Goal: Task Accomplishment & Management: Complete application form

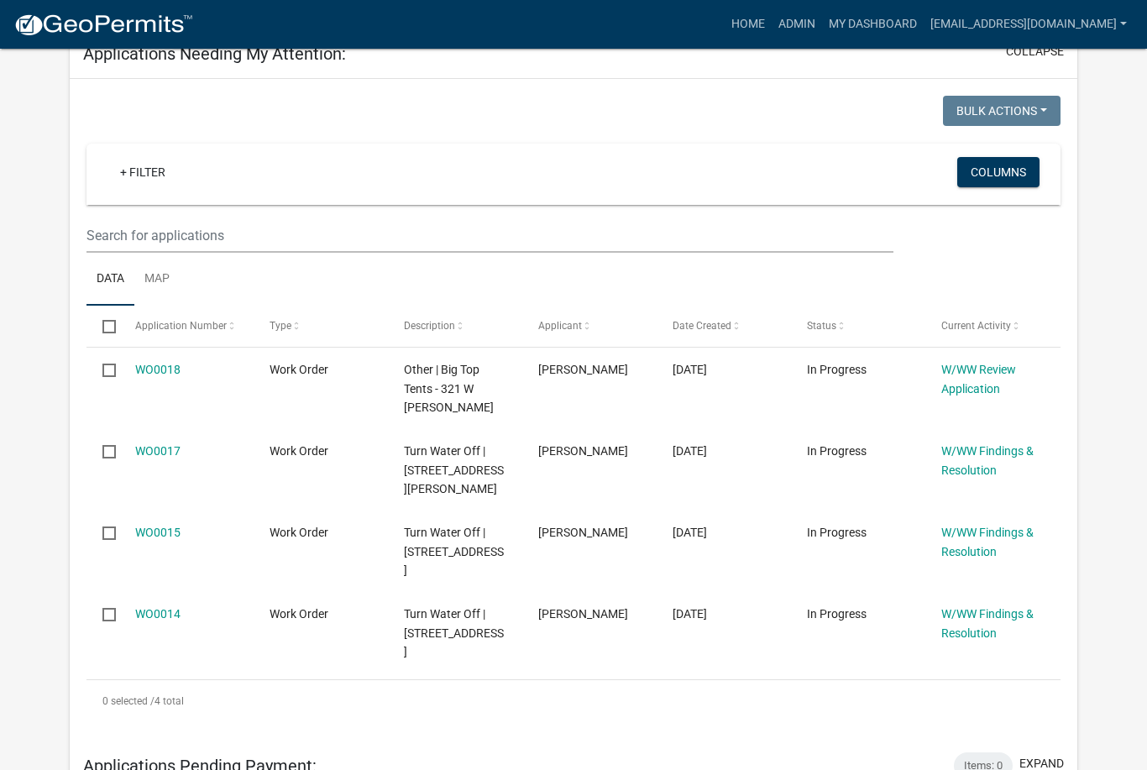
scroll to position [268, 0]
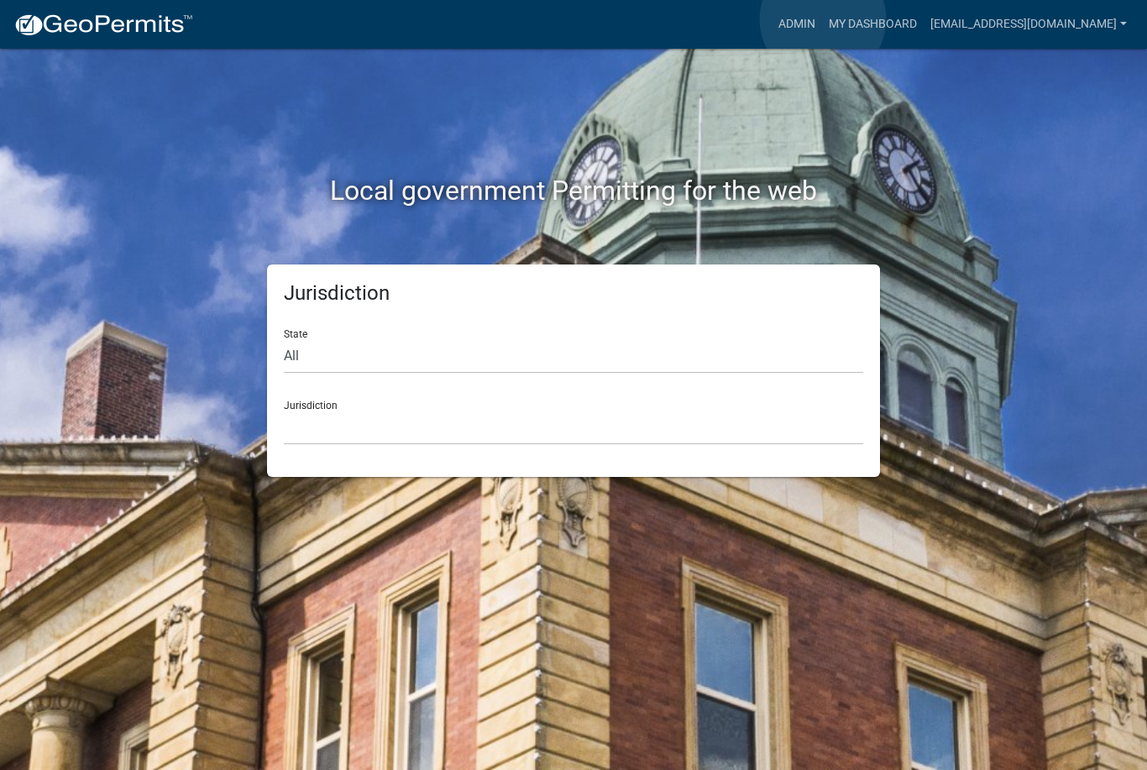
click at [822, 20] on link "Admin" at bounding box center [797, 24] width 50 height 32
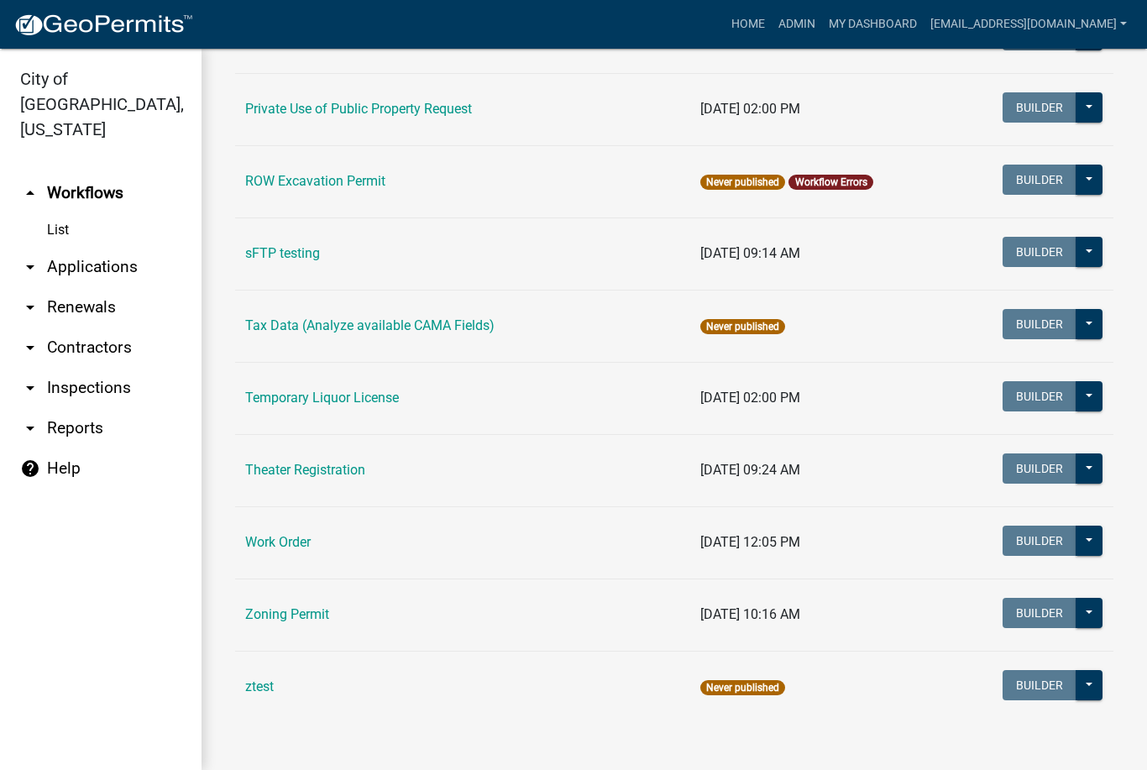
scroll to position [867, 0]
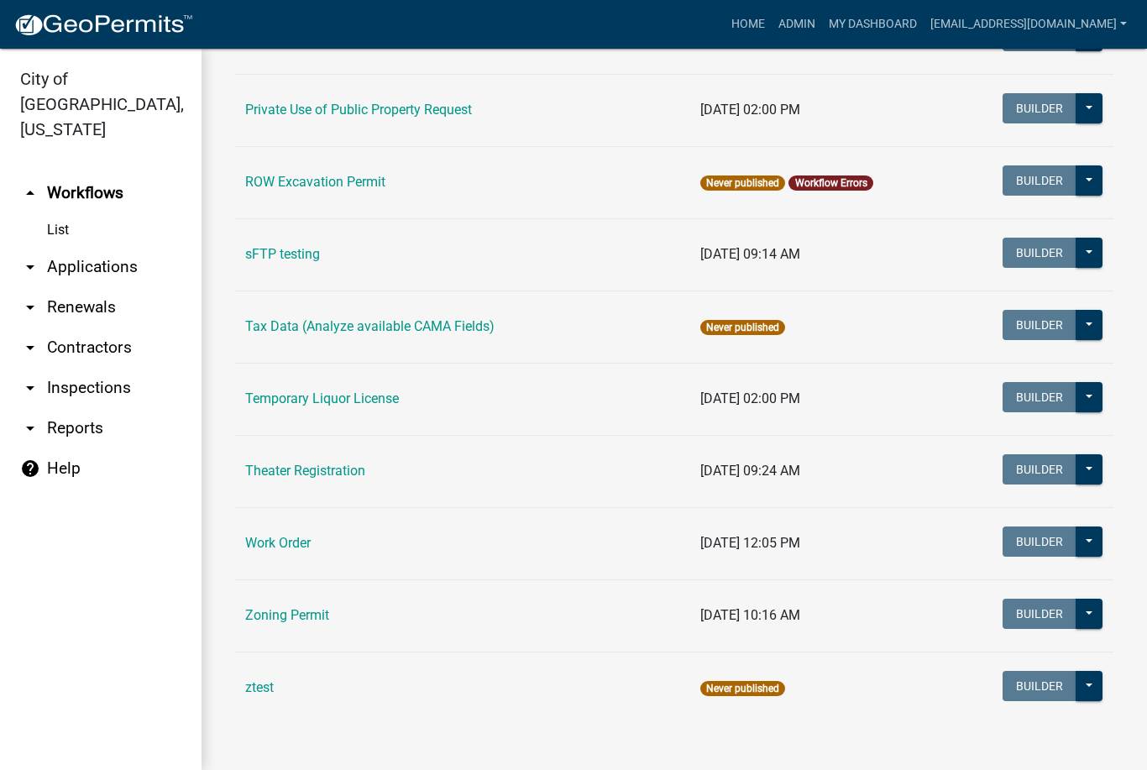
click at [446, 543] on td "Work Order" at bounding box center [462, 543] width 455 height 72
click at [1088, 545] on button at bounding box center [1089, 542] width 27 height 30
click at [1097, 543] on button at bounding box center [1089, 542] width 27 height 30
click at [261, 548] on link "Work Order" at bounding box center [278, 543] width 66 height 16
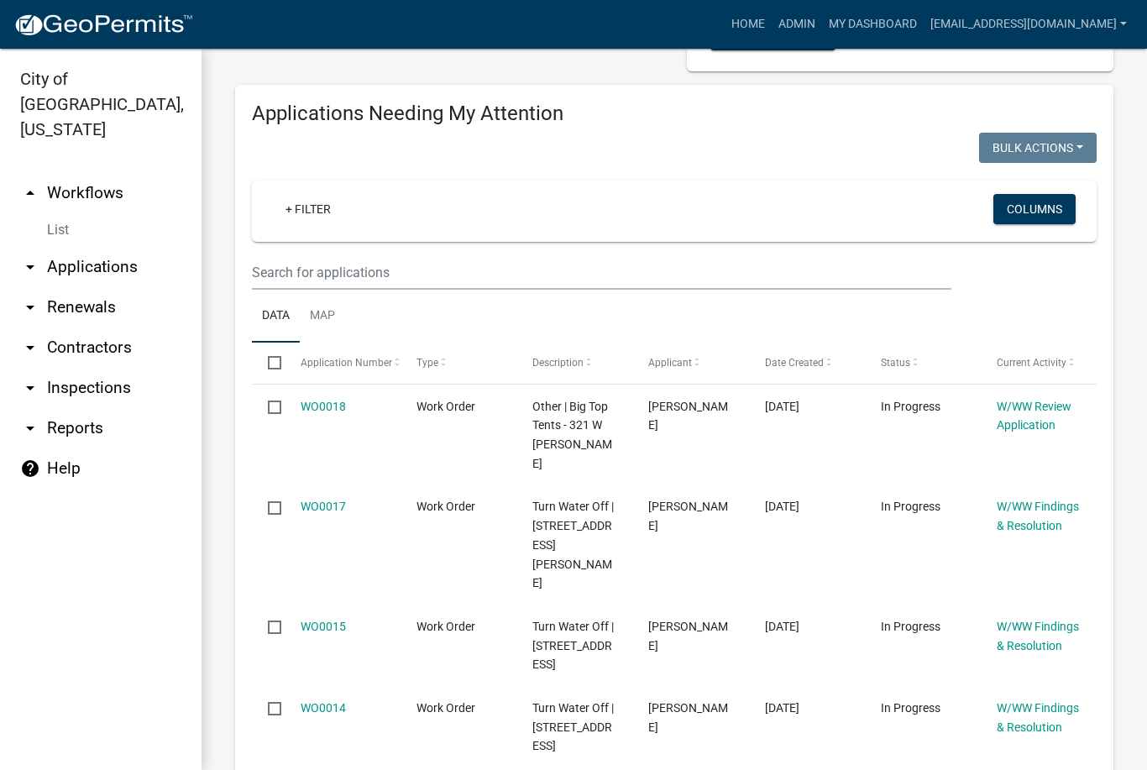
scroll to position [243, 0]
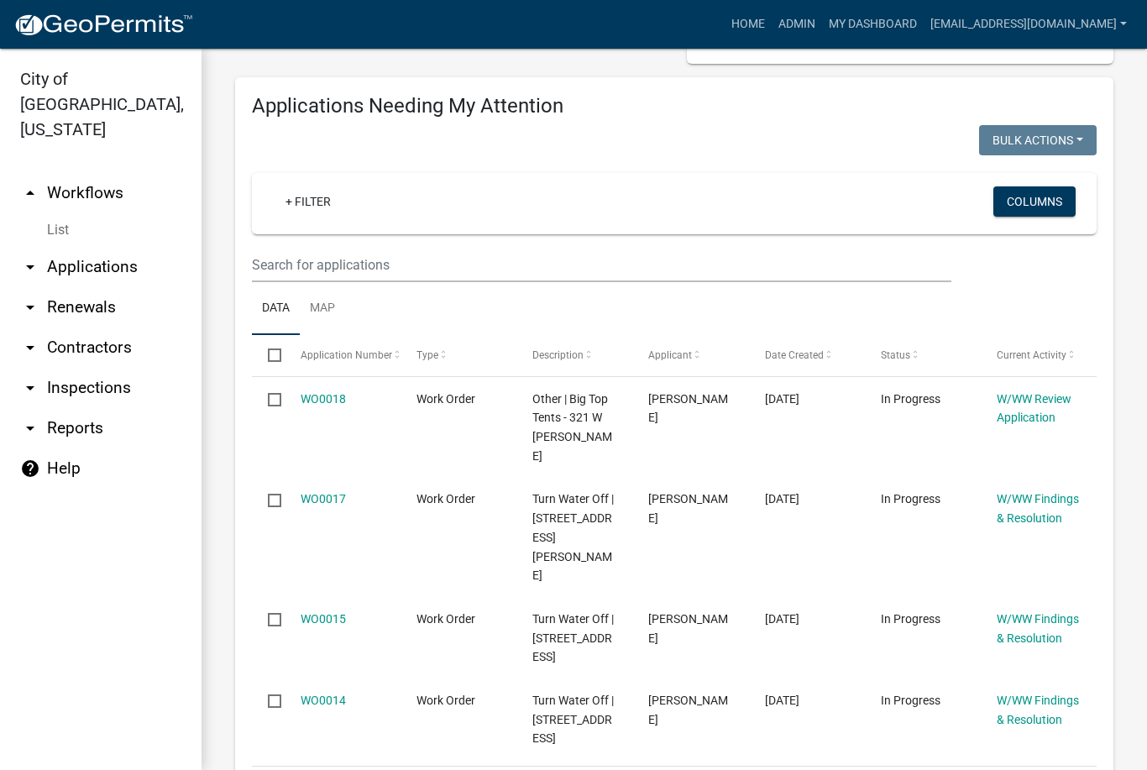
click at [591, 492] on span "Turn Water Off | [STREET_ADDRESS][PERSON_NAME]" at bounding box center [573, 537] width 81 height 90
click at [273, 494] on input "checkbox" at bounding box center [273, 499] width 11 height 11
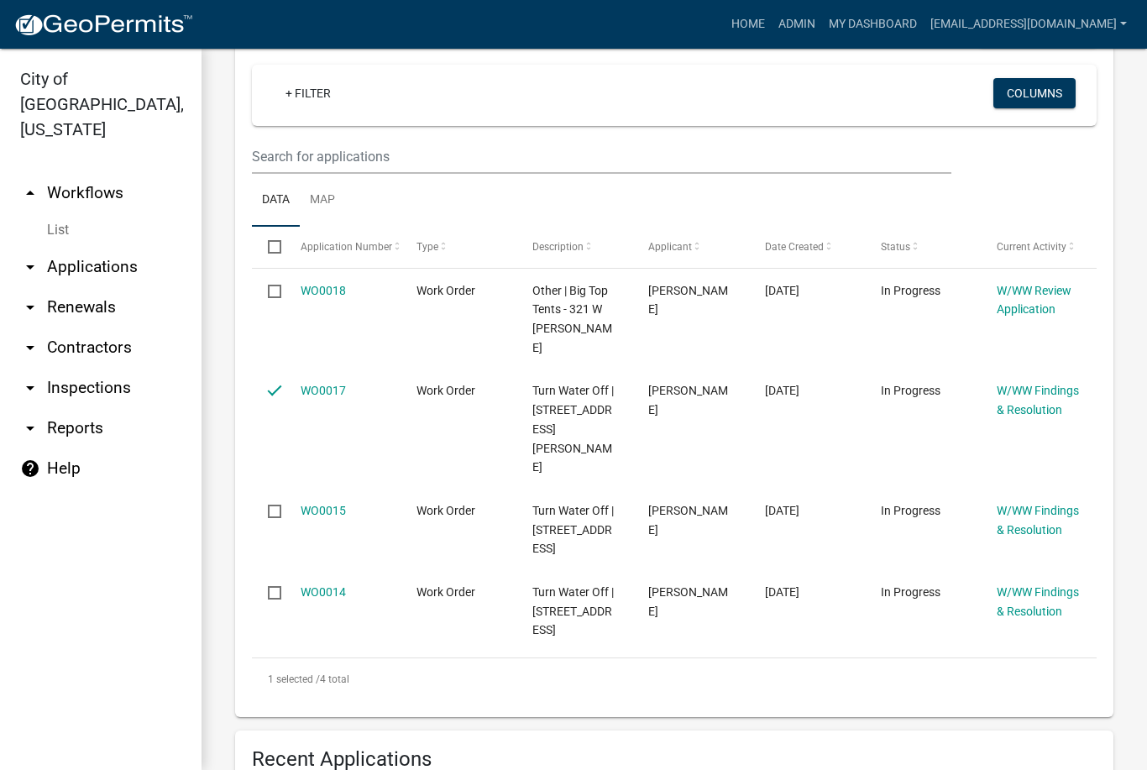
scroll to position [348, 0]
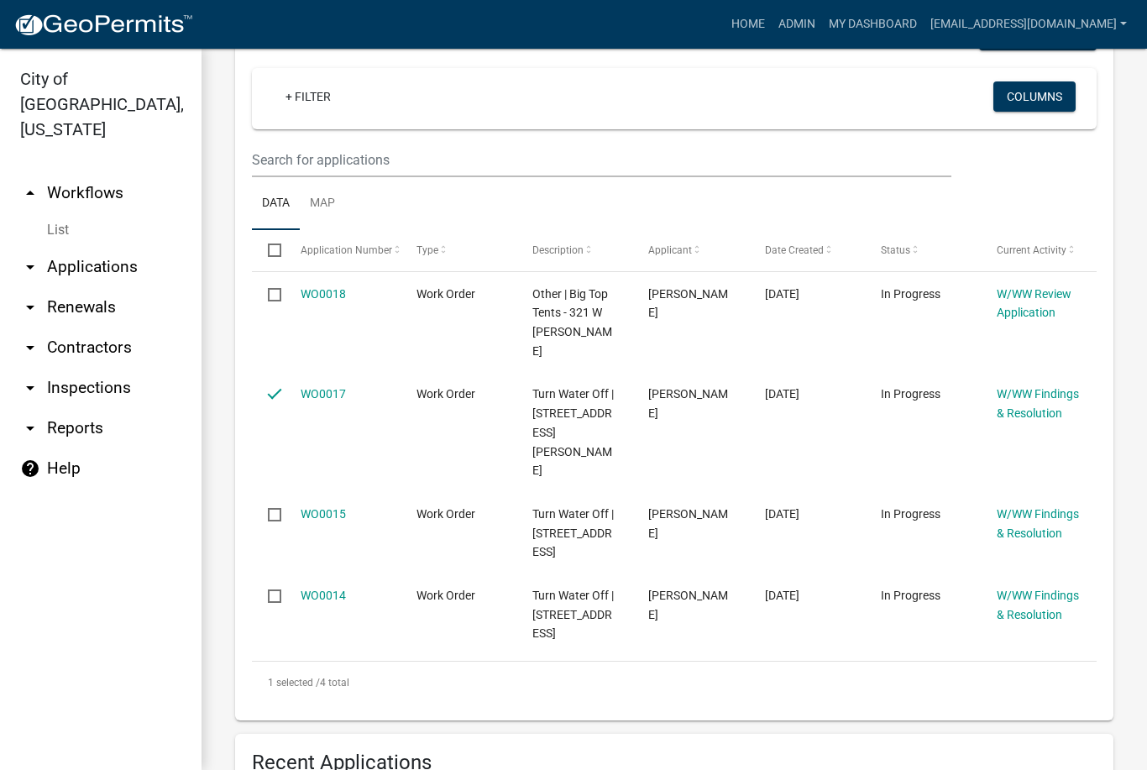
click at [277, 389] on input "checkbox" at bounding box center [273, 394] width 11 height 11
click at [464, 387] on span "Work Order" at bounding box center [446, 393] width 59 height 13
click at [522, 384] on datatable-body-cell "Turn Water Off | [STREET_ADDRESS][PERSON_NAME]" at bounding box center [575, 433] width 116 height 120
click at [590, 389] on span "Turn Water Off | [STREET_ADDRESS][PERSON_NAME]" at bounding box center [573, 432] width 81 height 90
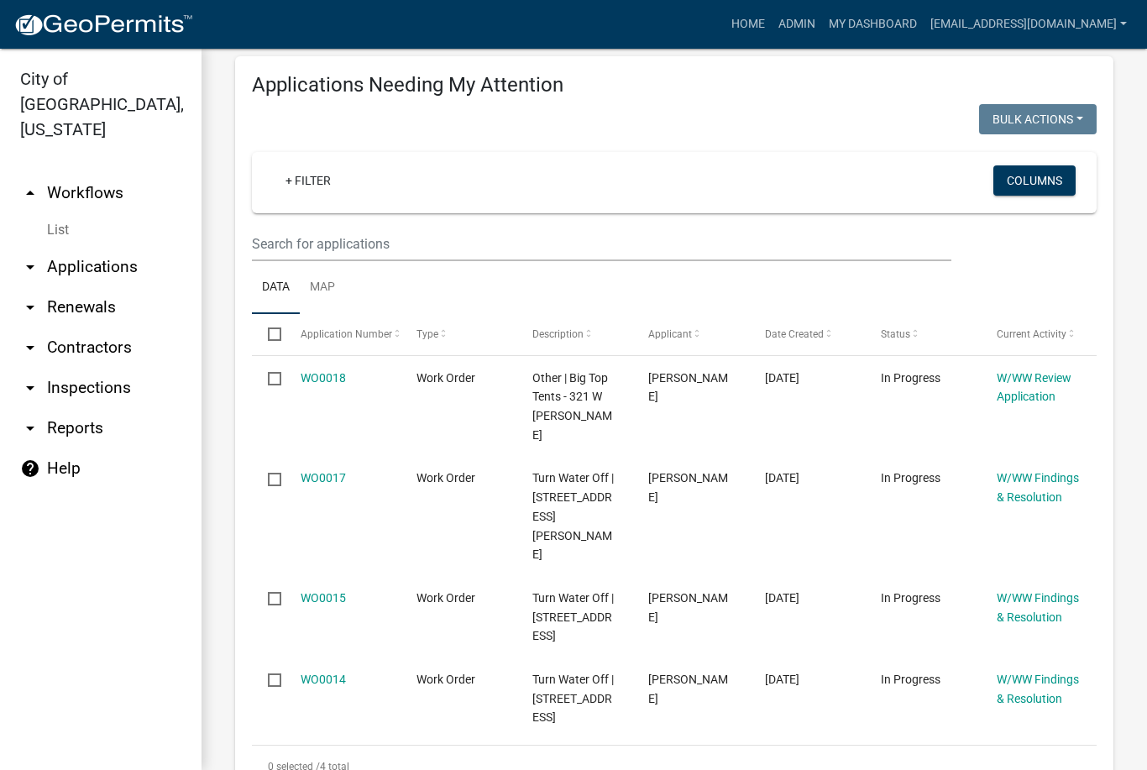
scroll to position [272, 0]
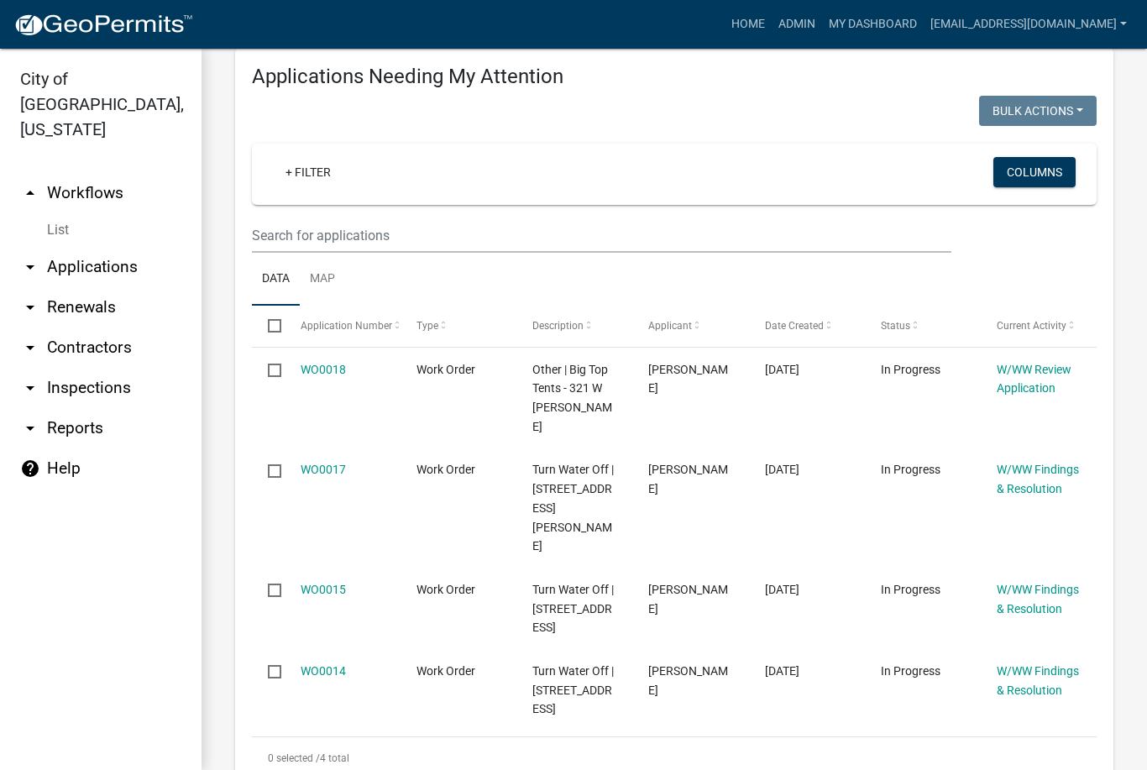
click at [295, 449] on datatable-body-cell "WO0017" at bounding box center [342, 509] width 116 height 120
click at [263, 449] on datatable-body-cell at bounding box center [268, 509] width 32 height 120
click at [275, 464] on input "checkbox" at bounding box center [273, 469] width 11 height 11
click at [1068, 118] on button "Bulk Actions" at bounding box center [1038, 111] width 118 height 30
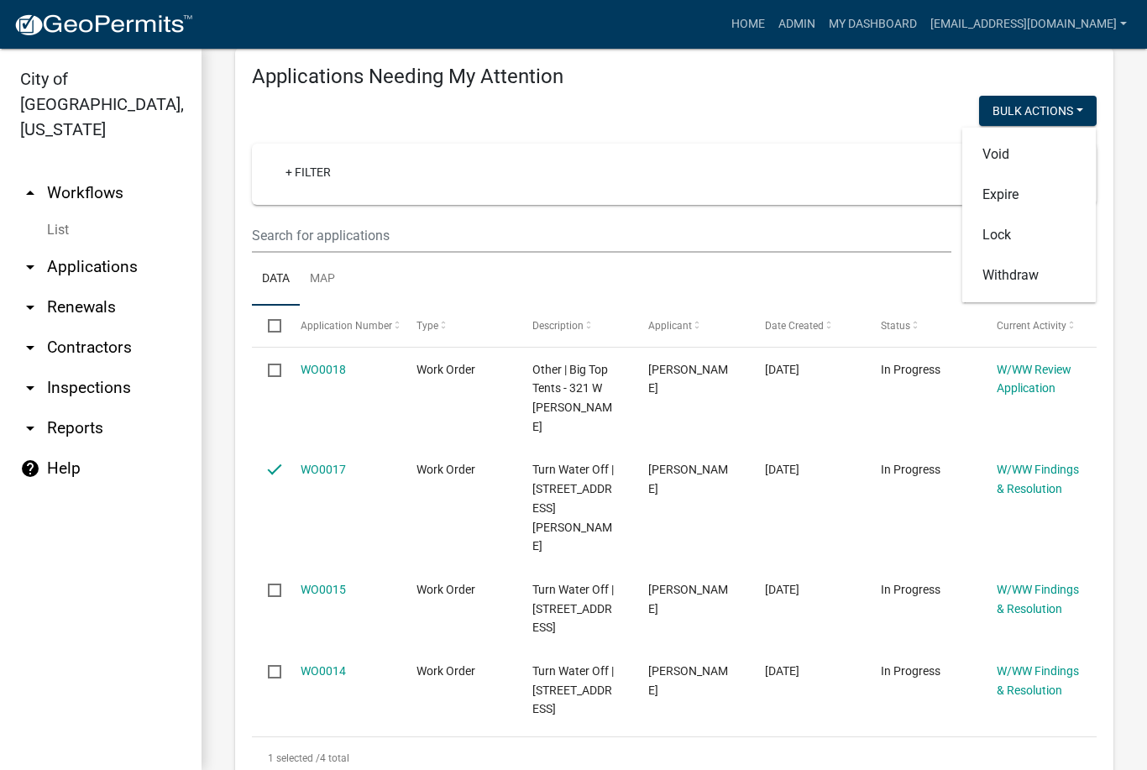
click at [1080, 103] on button "Bulk Actions" at bounding box center [1038, 111] width 118 height 30
click at [263, 449] on datatable-body-cell at bounding box center [268, 509] width 32 height 120
click at [260, 450] on datatable-body-cell at bounding box center [268, 509] width 32 height 120
click at [270, 464] on input "checkbox" at bounding box center [273, 469] width 11 height 11
checkbox input "false"
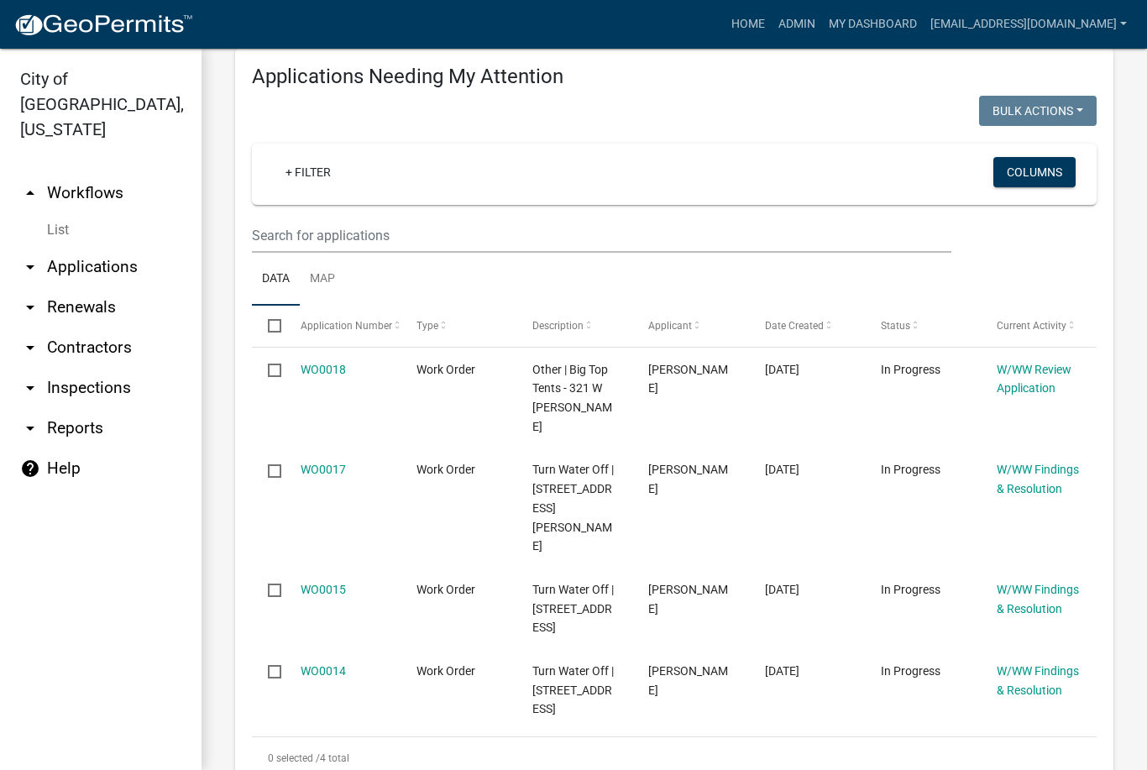
click at [438, 463] on span "Work Order" at bounding box center [446, 469] width 59 height 13
click at [463, 459] on datatable-body-cell "Work Order" at bounding box center [459, 509] width 116 height 120
click at [472, 463] on span "Work Order" at bounding box center [446, 469] width 59 height 13
click at [477, 460] on div "Work Order" at bounding box center [459, 469] width 84 height 19
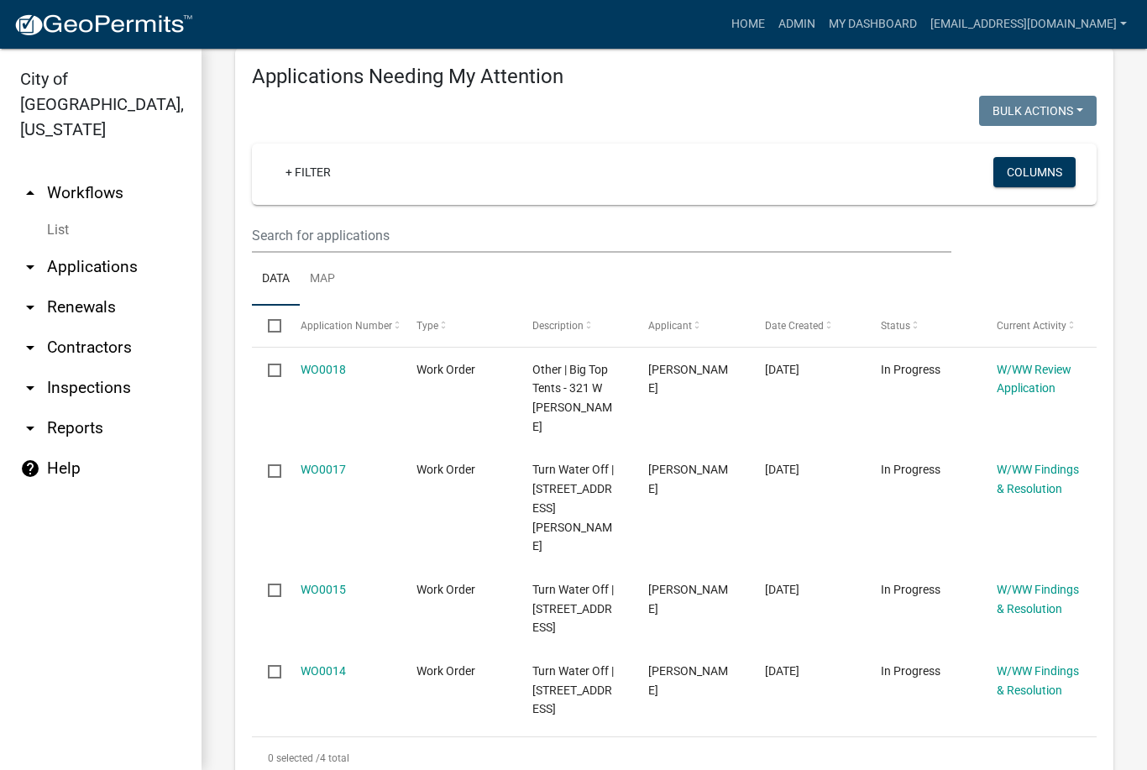
click at [649, 463] on span "[PERSON_NAME]" at bounding box center [688, 479] width 80 height 33
click at [633, 461] on datatable-body-cell "[PERSON_NAME]" at bounding box center [690, 509] width 116 height 120
click at [633, 460] on datatable-body-cell "[PERSON_NAME]" at bounding box center [690, 509] width 116 height 120
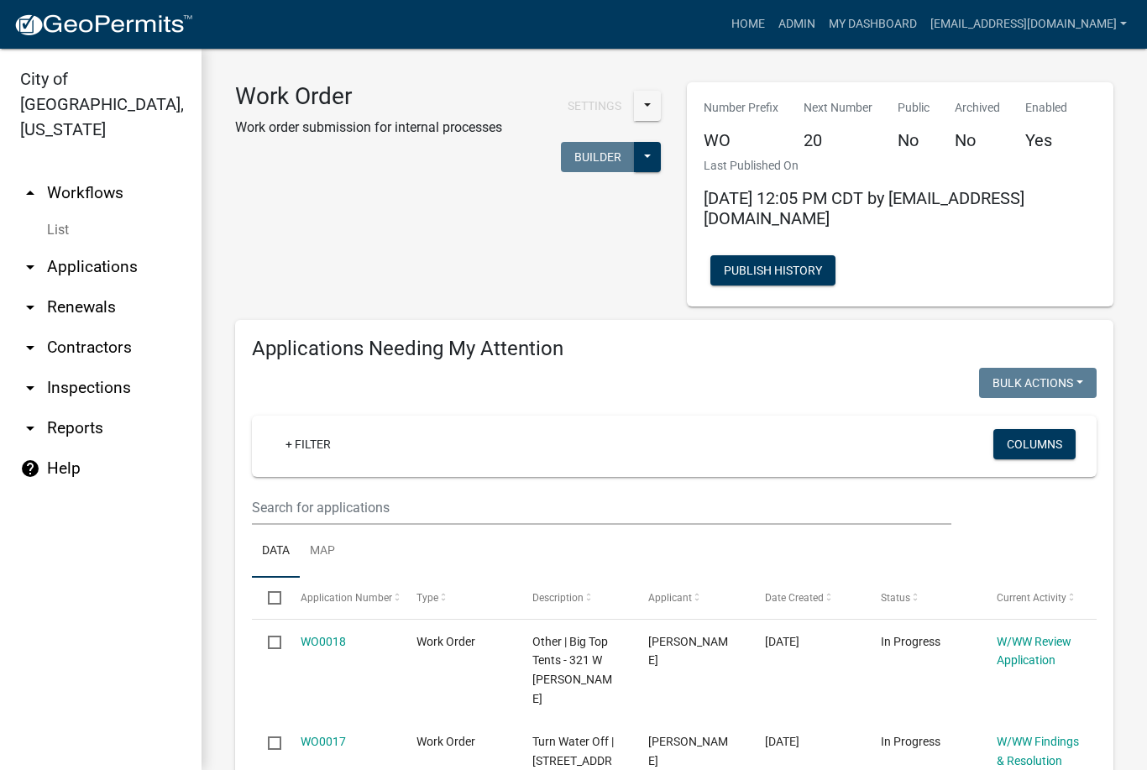
scroll to position [0, 0]
click at [923, 27] on link "My Dashboard" at bounding box center [873, 24] width 102 height 32
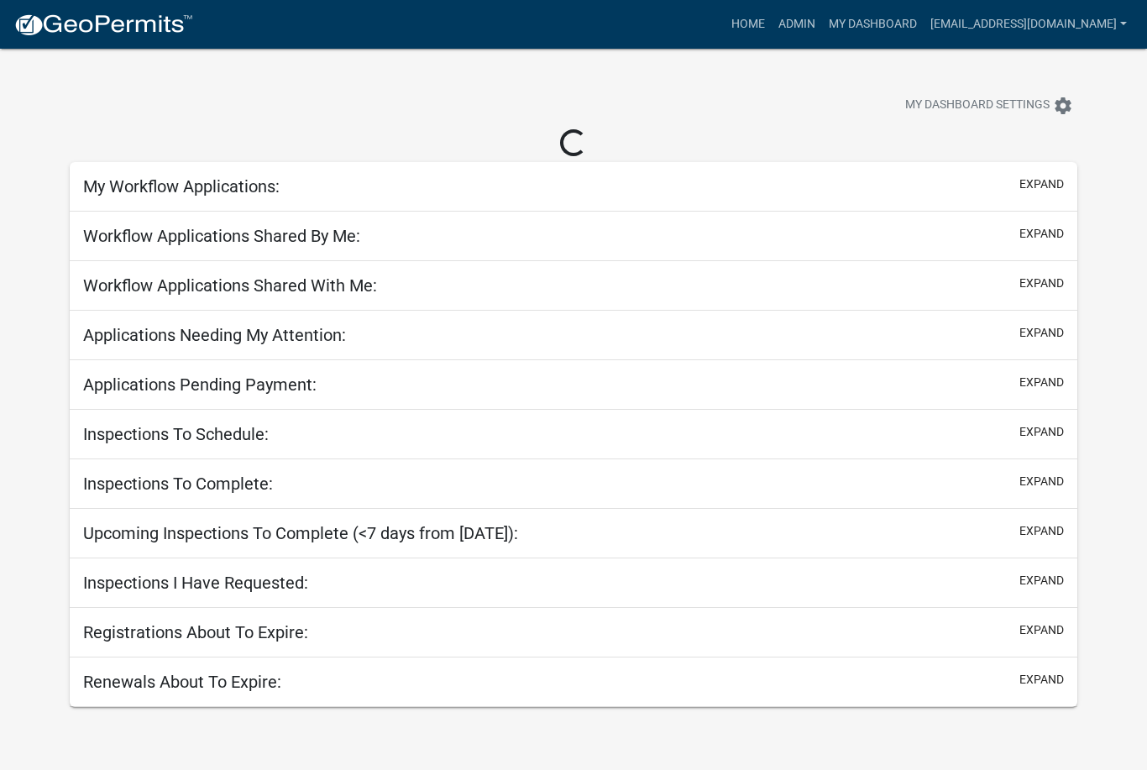
click at [134, 195] on h5 "My Workflow Applications:" at bounding box center [181, 186] width 197 height 20
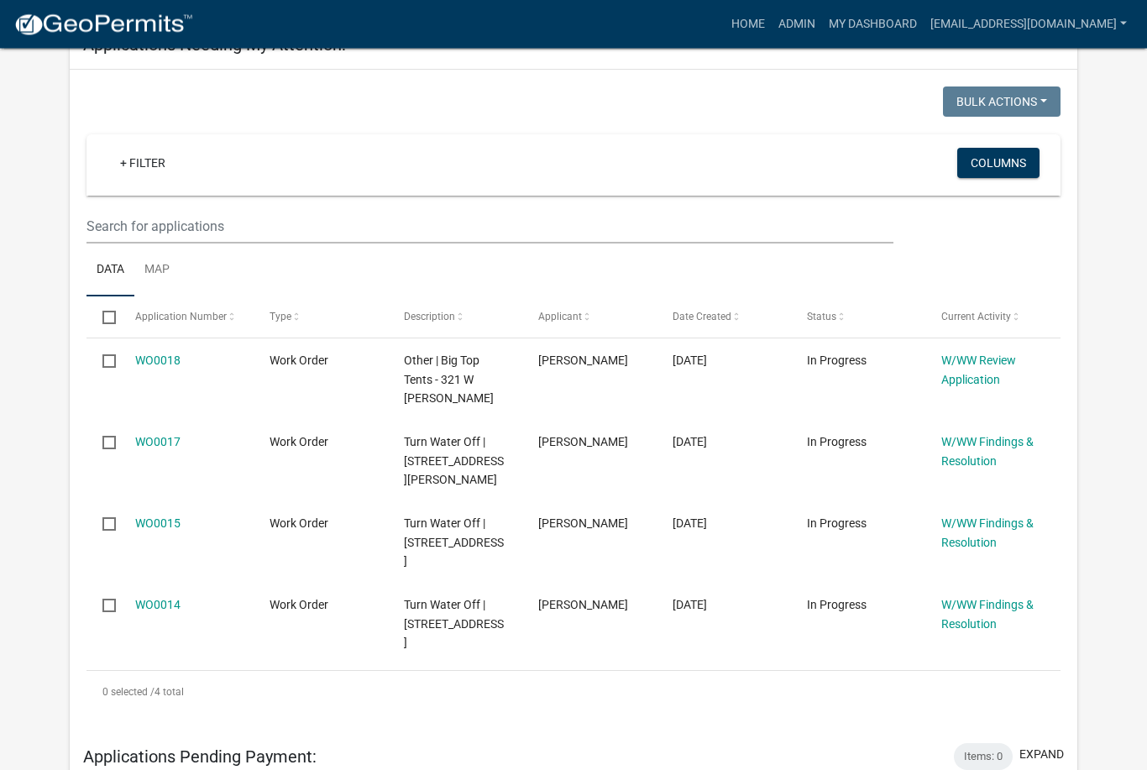
scroll to position [292, 0]
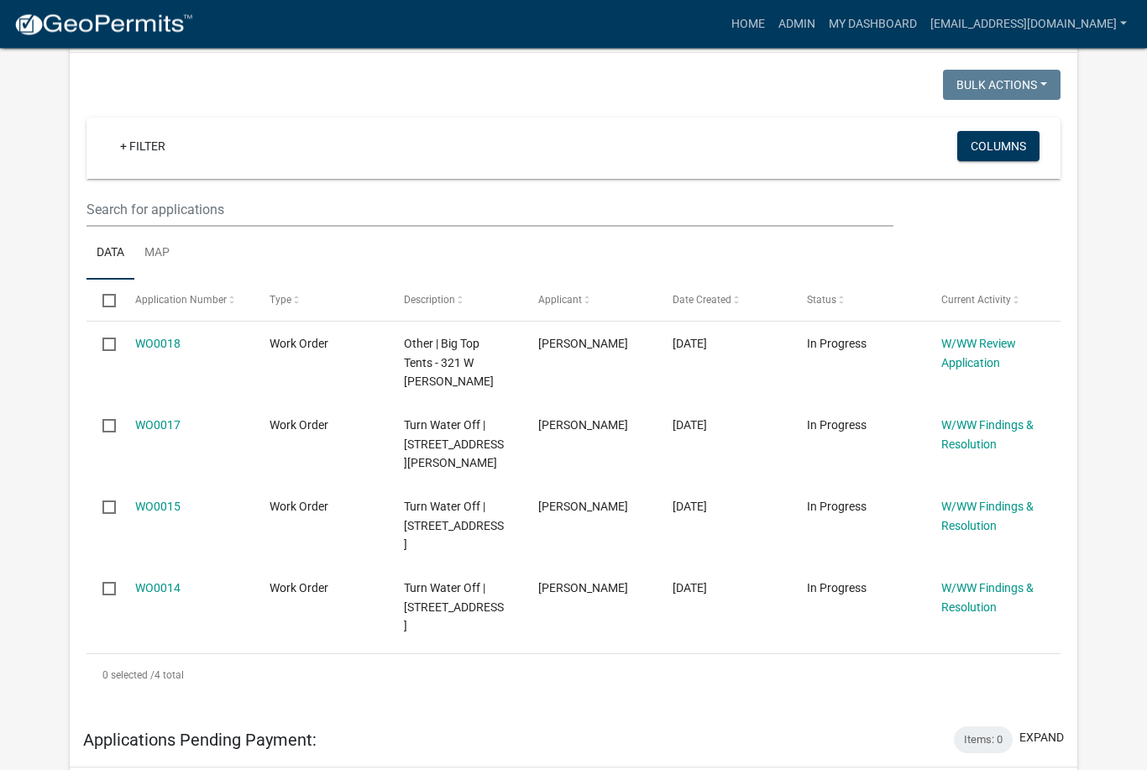
click at [460, 434] on span "Turn Water Off | [STREET_ADDRESS][PERSON_NAME]" at bounding box center [454, 445] width 100 height 52
click at [265, 443] on datatable-body-cell "Work Order" at bounding box center [321, 444] width 134 height 81
click at [265, 442] on datatable-body-cell "Work Order" at bounding box center [321, 444] width 134 height 81
click at [265, 433] on datatable-body-cell "Work Order" at bounding box center [321, 444] width 134 height 81
click at [104, 428] on input "checkbox" at bounding box center [107, 425] width 11 height 11
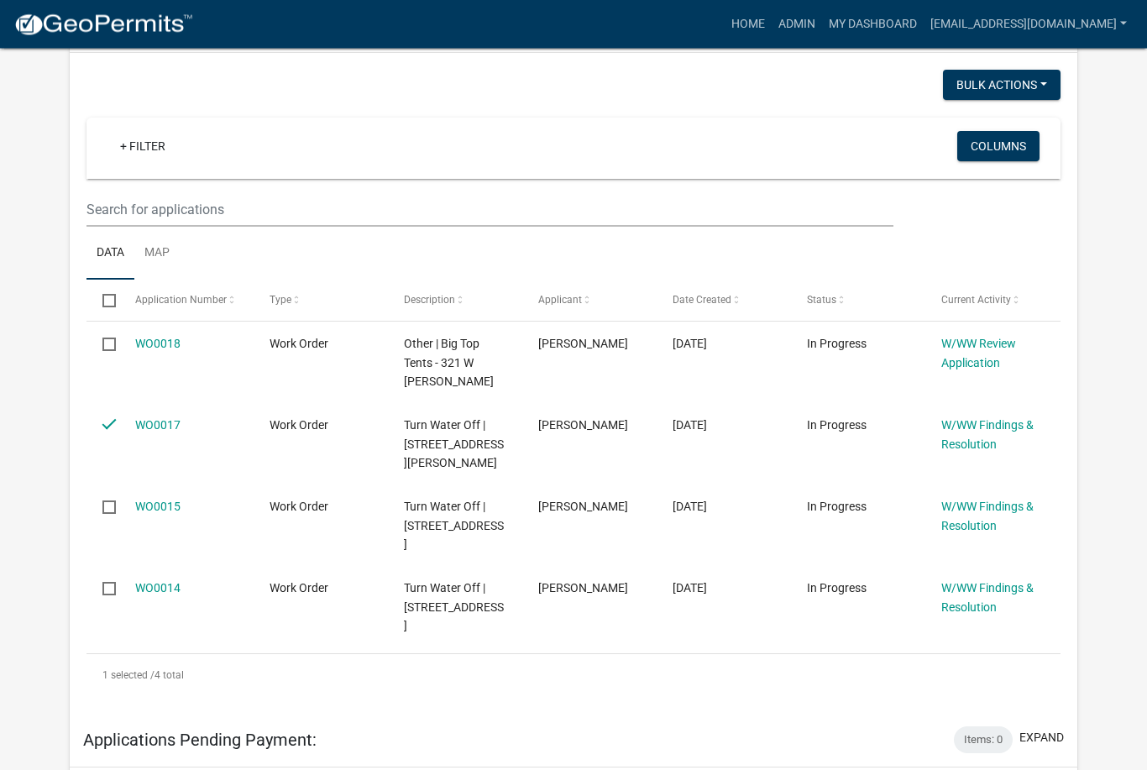
scroll to position [293, 0]
click at [1039, 97] on button "Bulk Actions" at bounding box center [1002, 85] width 118 height 30
click at [1044, 76] on button "Bulk Actions" at bounding box center [1002, 85] width 118 height 30
click at [113, 419] on input "checkbox" at bounding box center [107, 424] width 11 height 11
checkbox input "false"
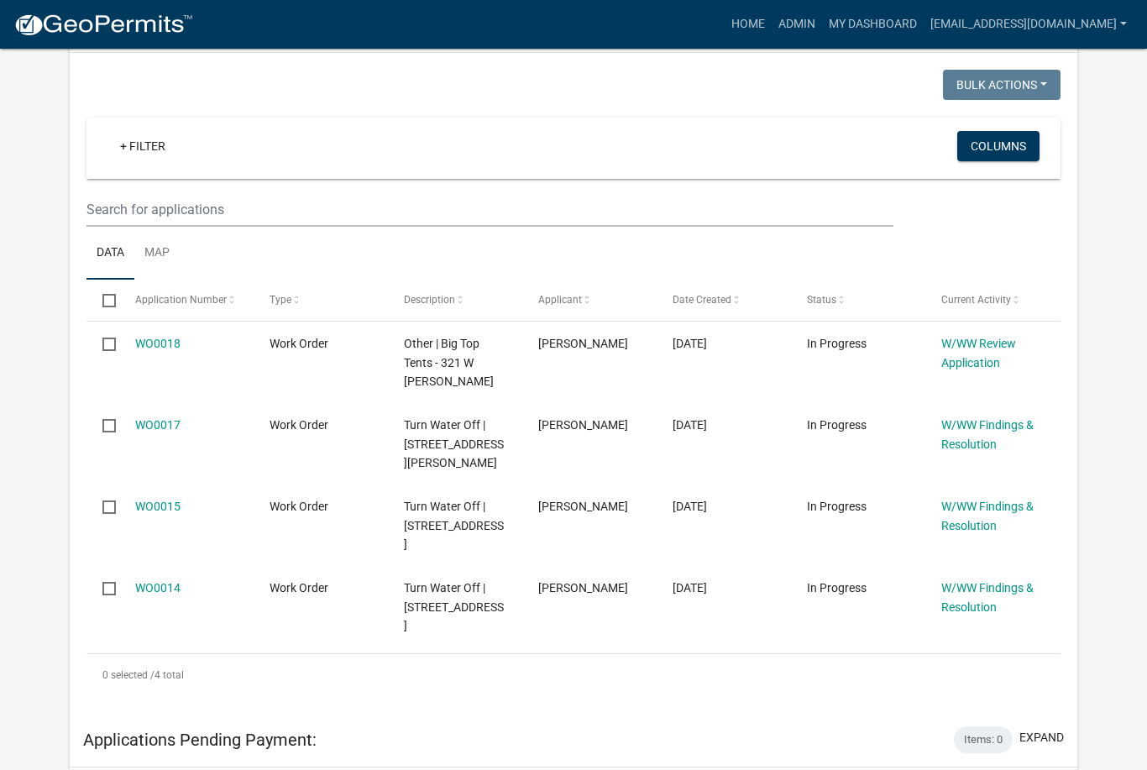
click at [991, 437] on link "W/WW Findings & Resolution" at bounding box center [988, 434] width 92 height 33
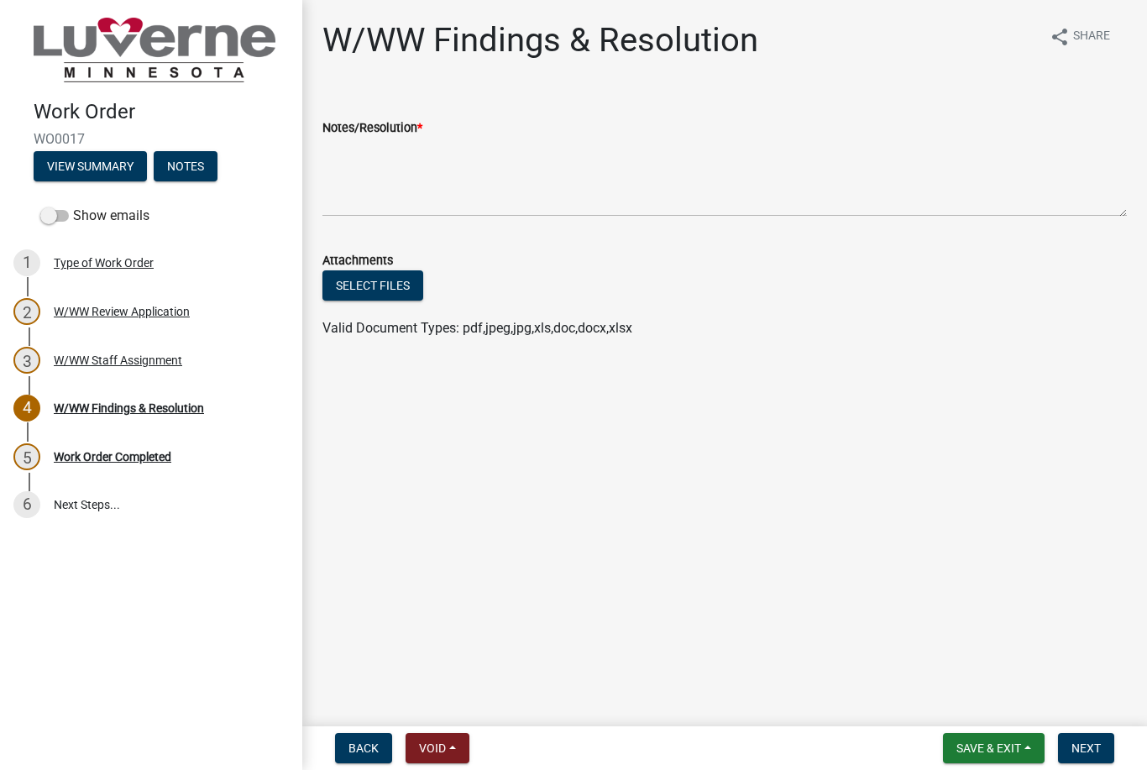
click at [152, 459] on div "Work Order Completed" at bounding box center [113, 457] width 118 height 12
click at [74, 261] on div "Type of Work Order" at bounding box center [104, 263] width 100 height 12
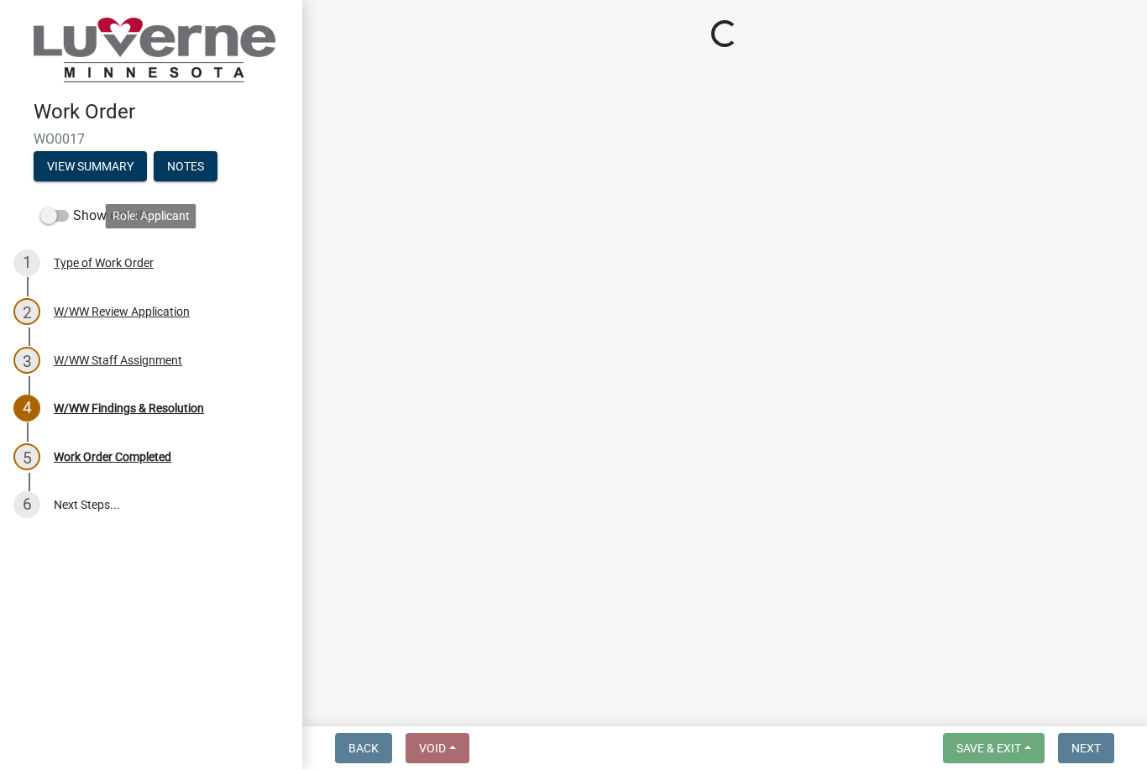
select select "3487136e-31a7-4f90-a544-0edd729f5503"
select select "edb76538-d0c3-4d52-9329-26c06442e383"
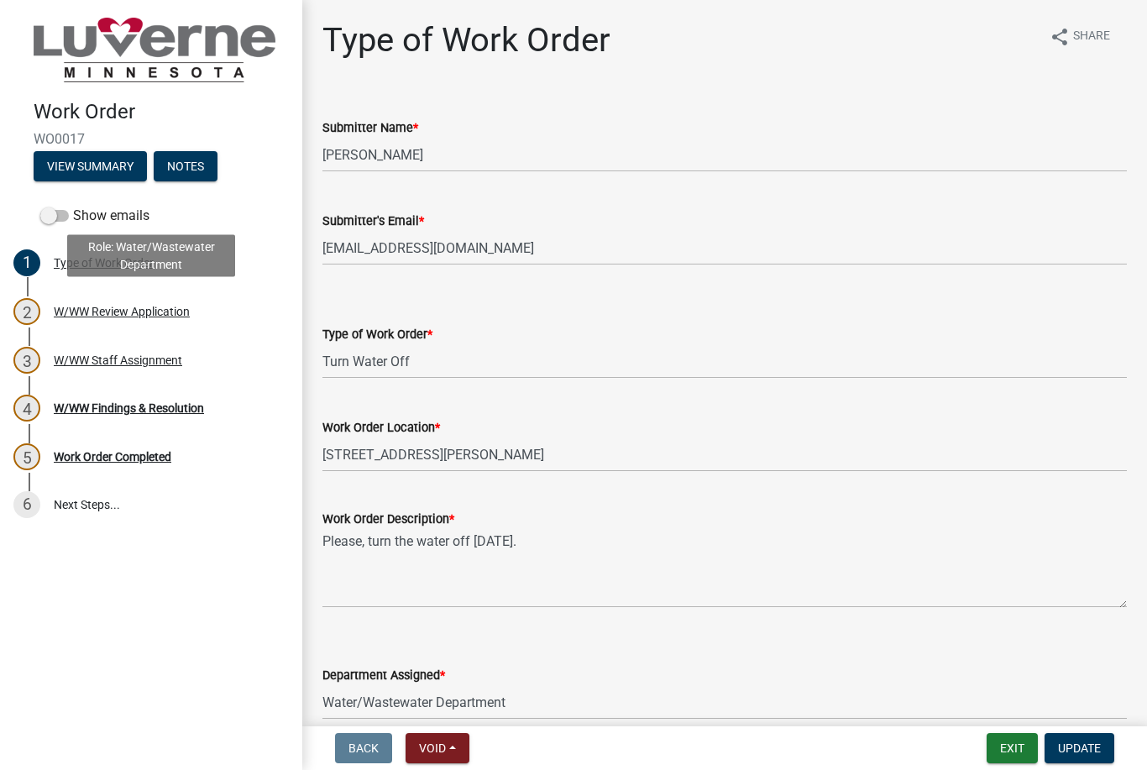
click at [93, 320] on div "2 W/WW Review Application" at bounding box center [144, 311] width 262 height 27
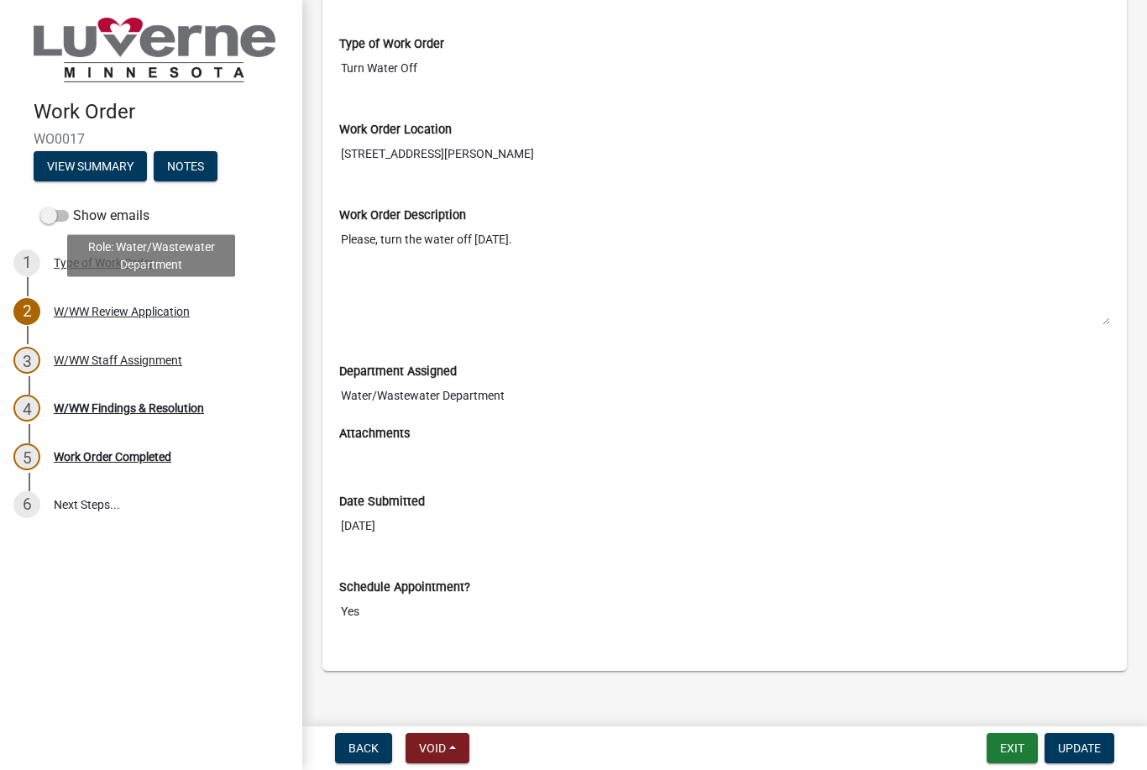
scroll to position [338, 0]
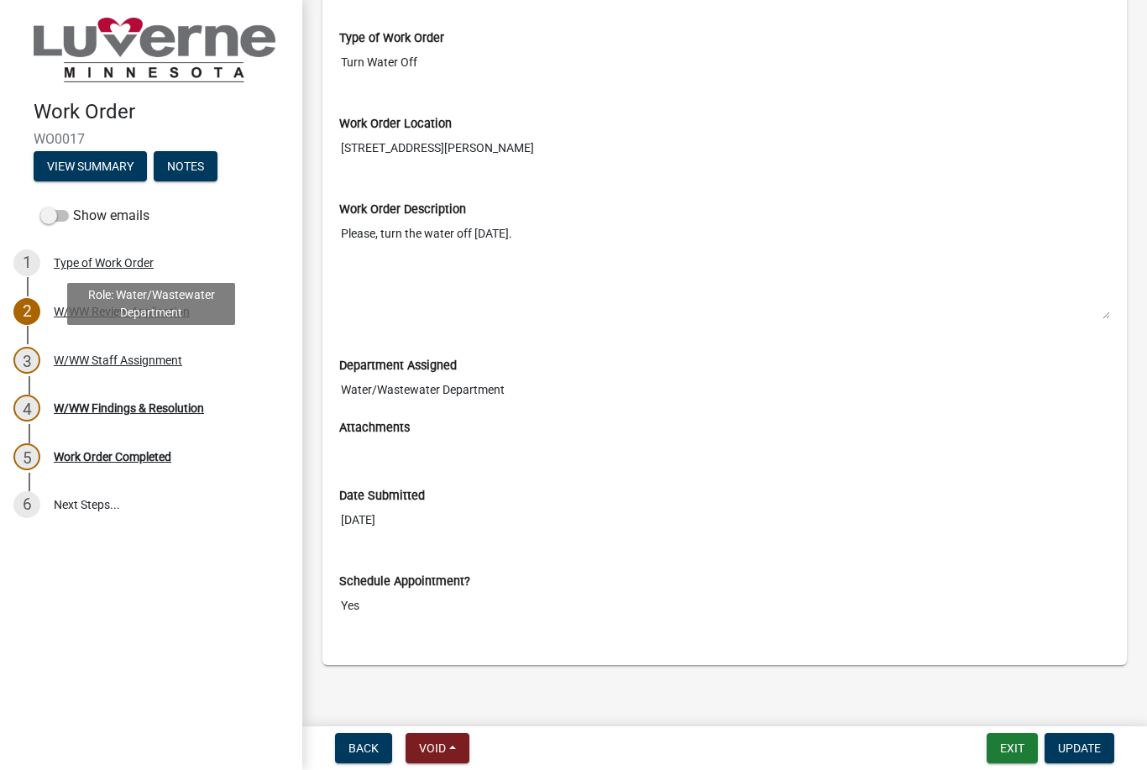
click at [97, 355] on div "W/WW Staff Assignment" at bounding box center [118, 360] width 129 height 12
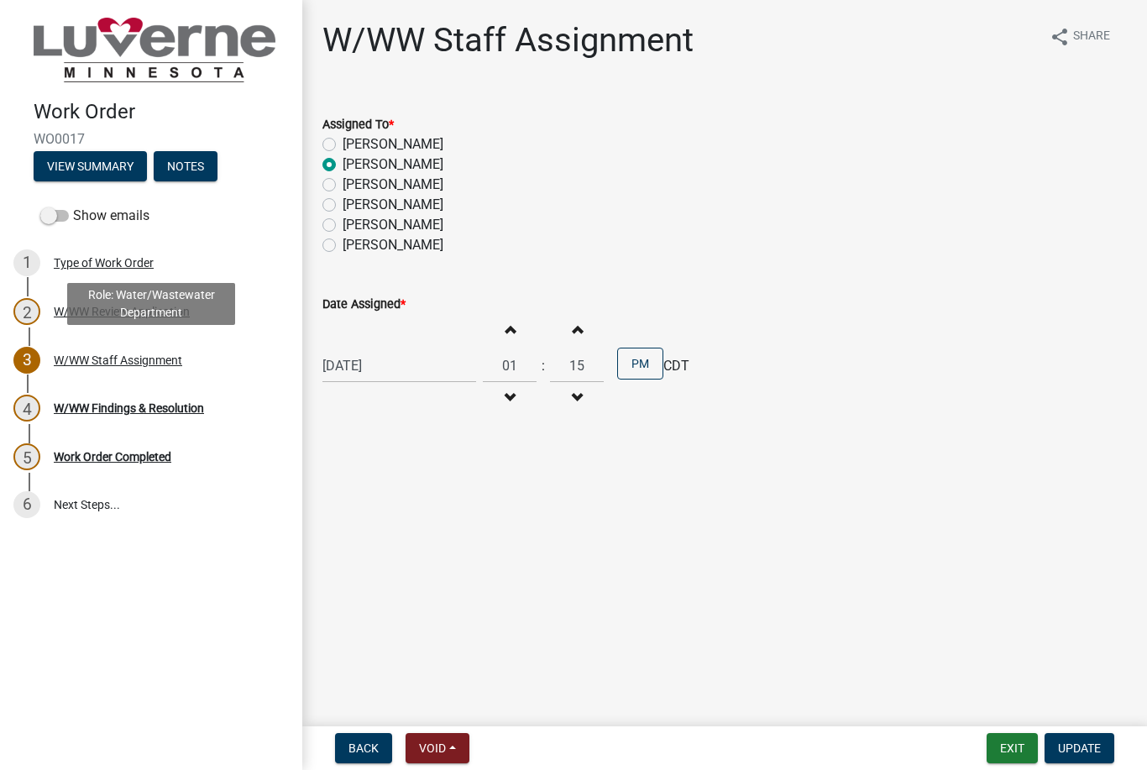
click at [98, 412] on div "W/WW Findings & Resolution" at bounding box center [129, 408] width 150 height 12
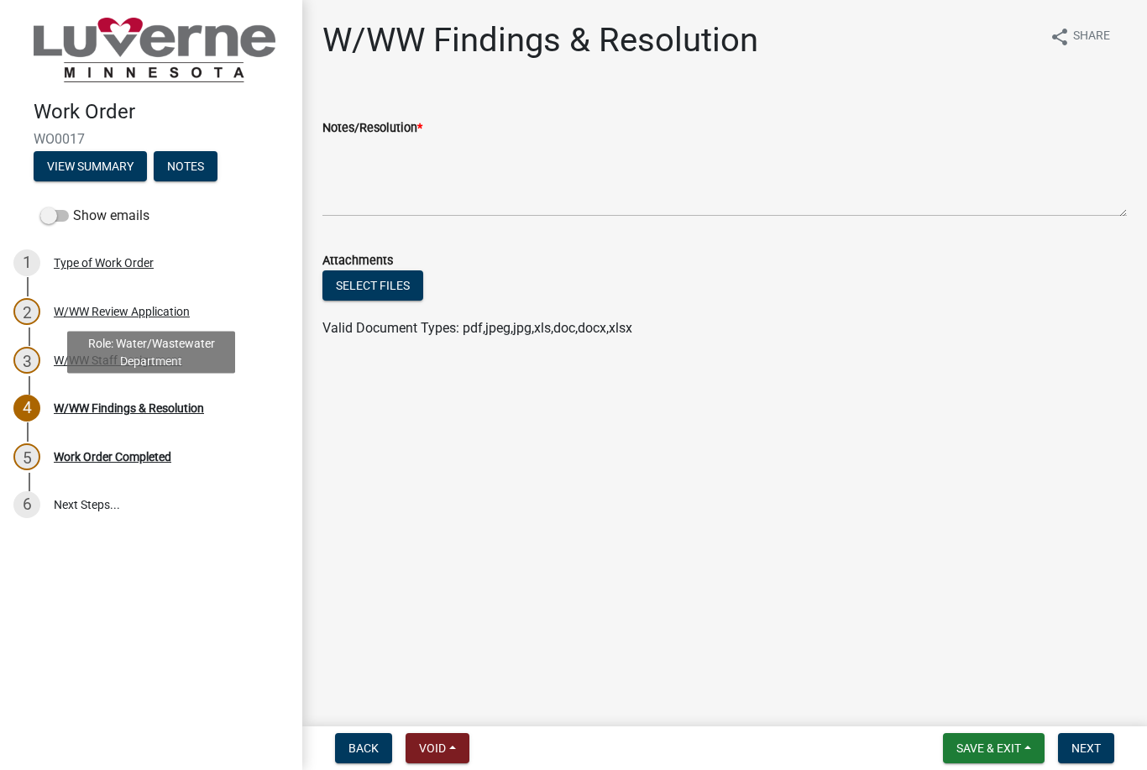
click at [97, 459] on div "Work Order Completed" at bounding box center [113, 457] width 118 height 12
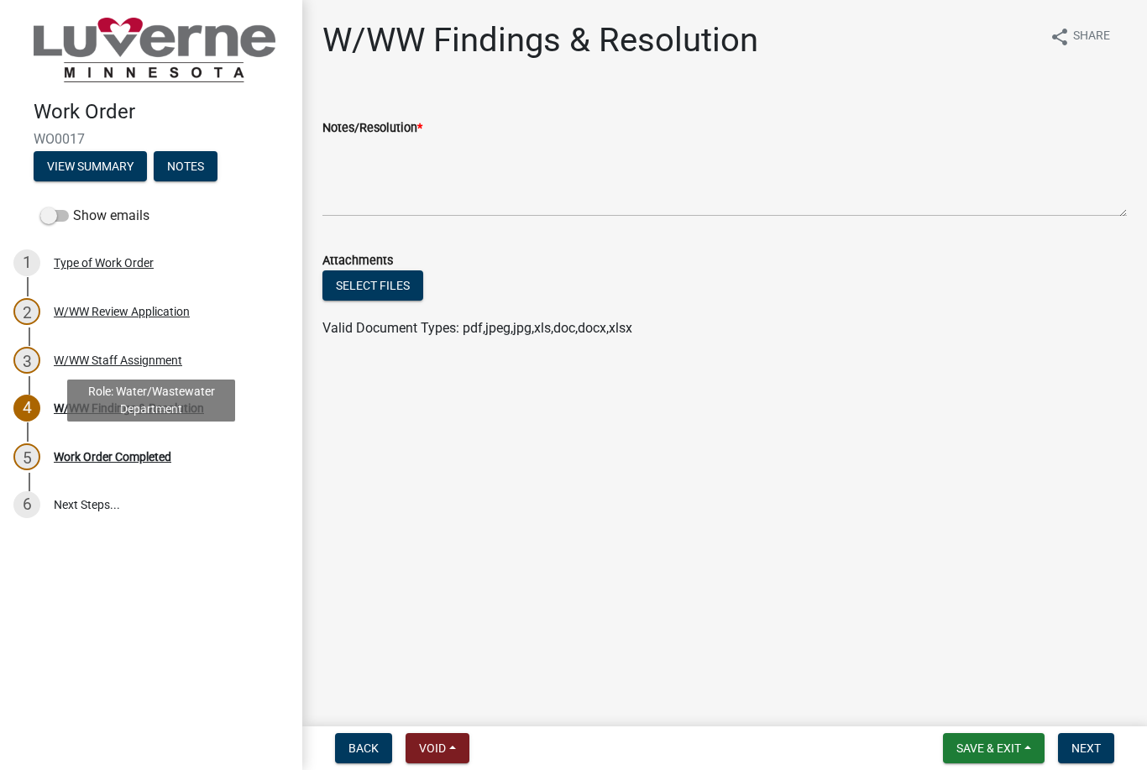
click at [87, 458] on div "Work Order Completed" at bounding box center [113, 457] width 118 height 12
click at [98, 464] on div "5 Work Order Completed" at bounding box center [144, 456] width 262 height 27
click at [1095, 740] on button "Next" at bounding box center [1086, 748] width 56 height 30
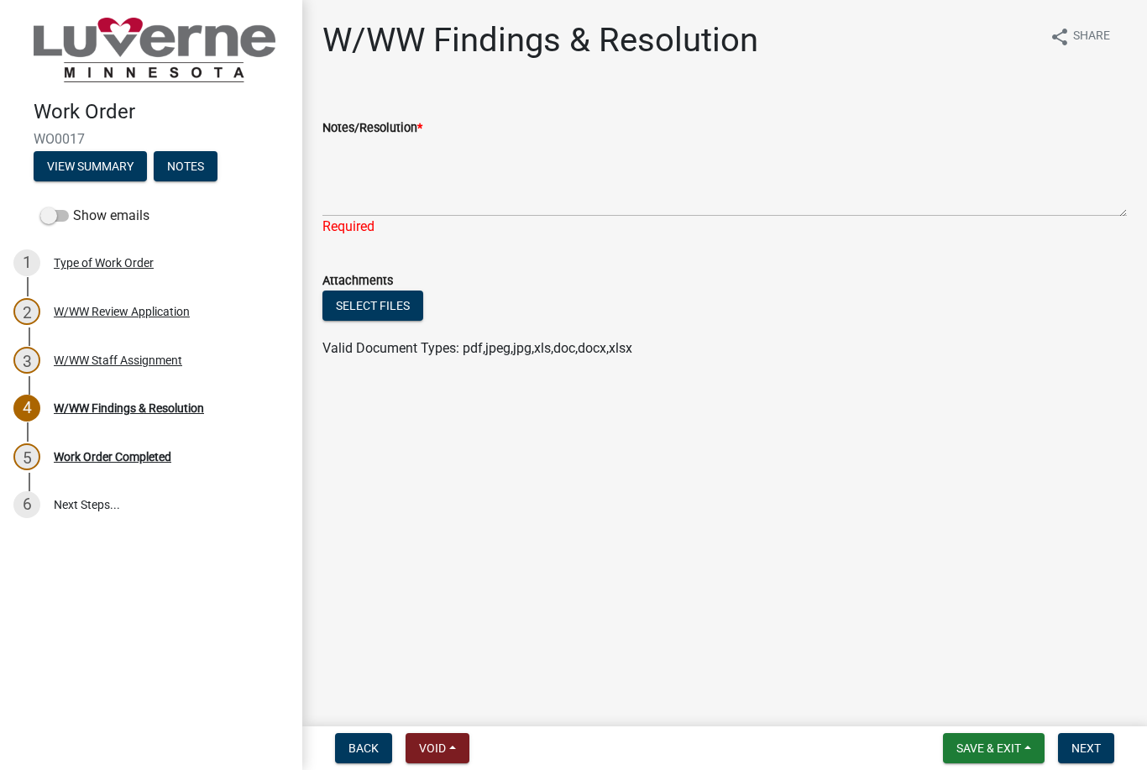
click at [1081, 743] on span "Next" at bounding box center [1086, 748] width 29 height 13
click at [1089, 742] on span "Next" at bounding box center [1086, 748] width 29 height 13
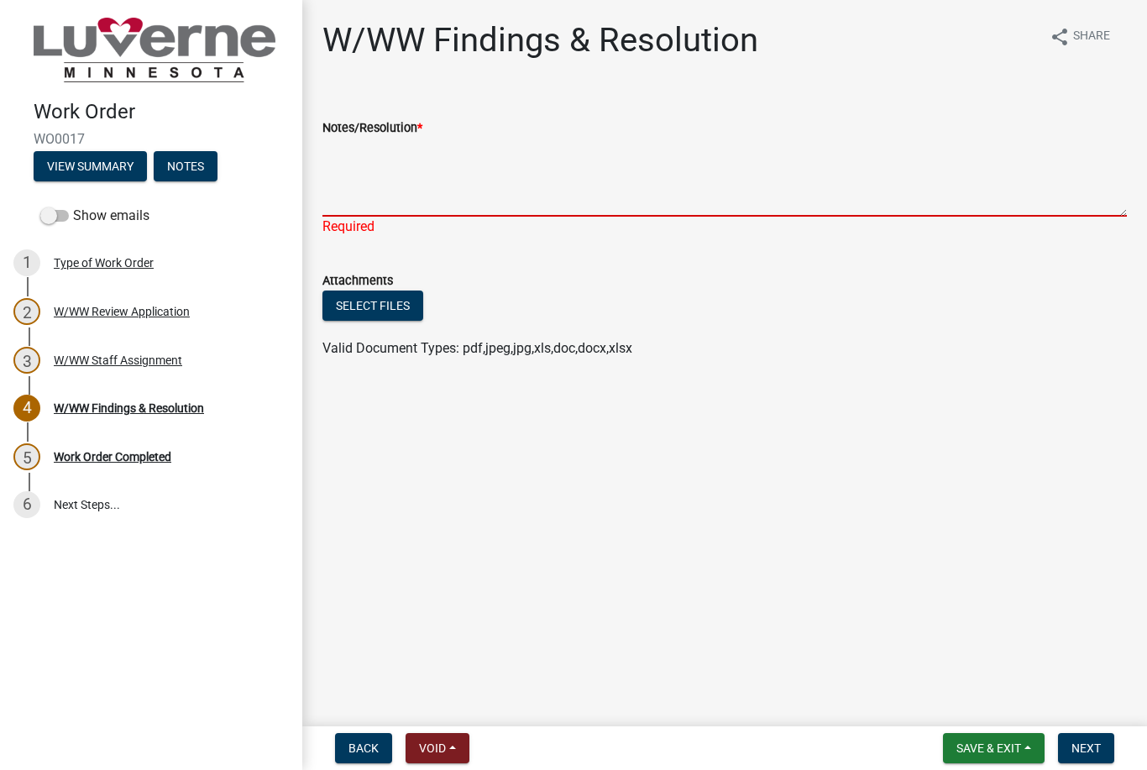
click at [843, 207] on textarea "Notes/Resolution *" at bounding box center [725, 177] width 805 height 79
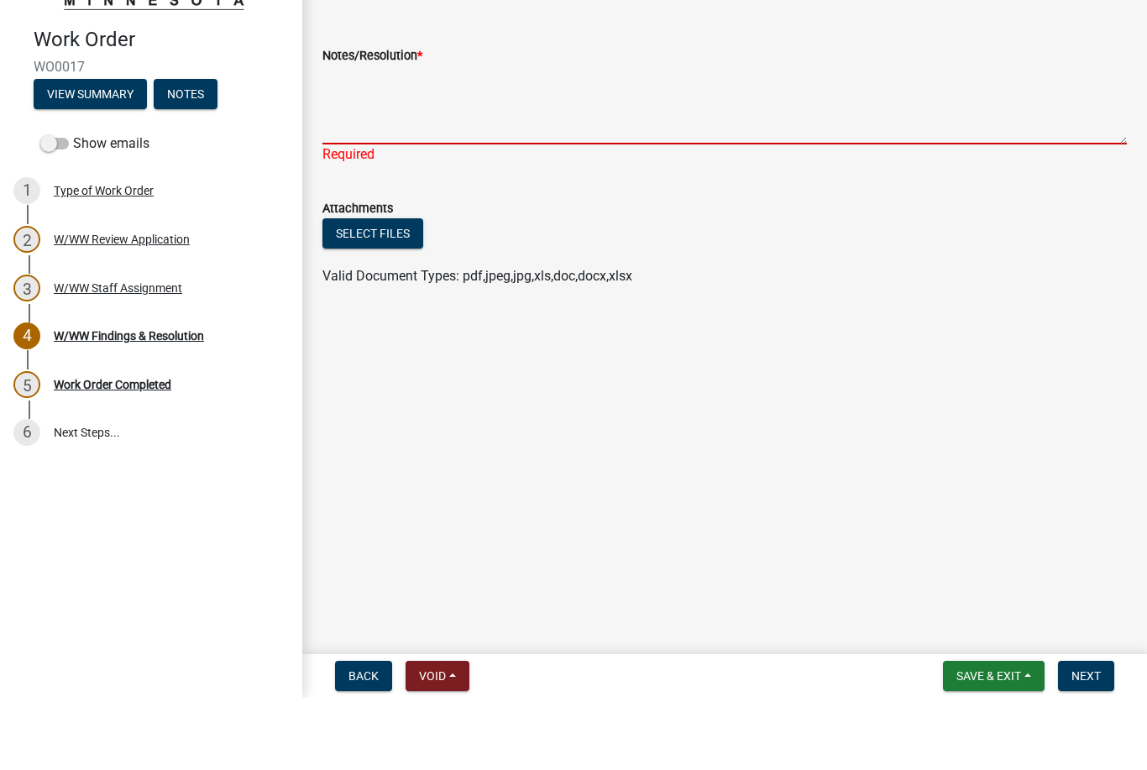
click at [1027, 217] on div "Required" at bounding box center [725, 227] width 805 height 20
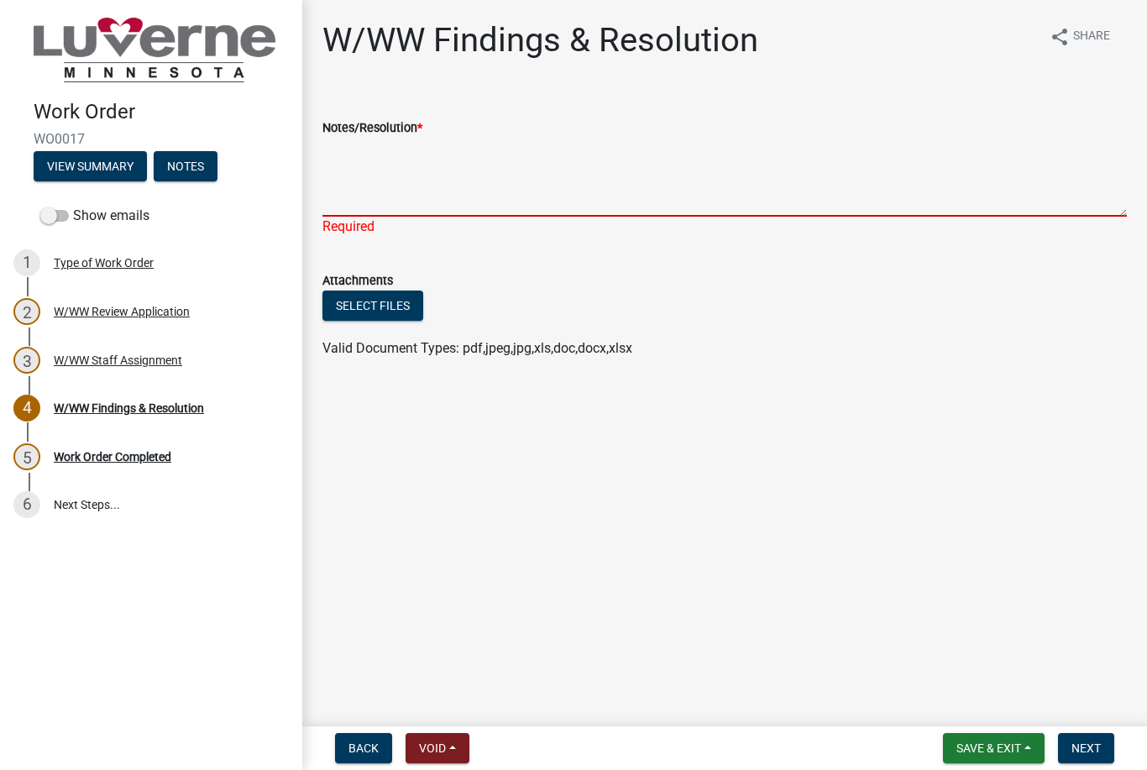
click at [590, 189] on textarea "Notes/Resolution *" at bounding box center [725, 177] width 805 height 79
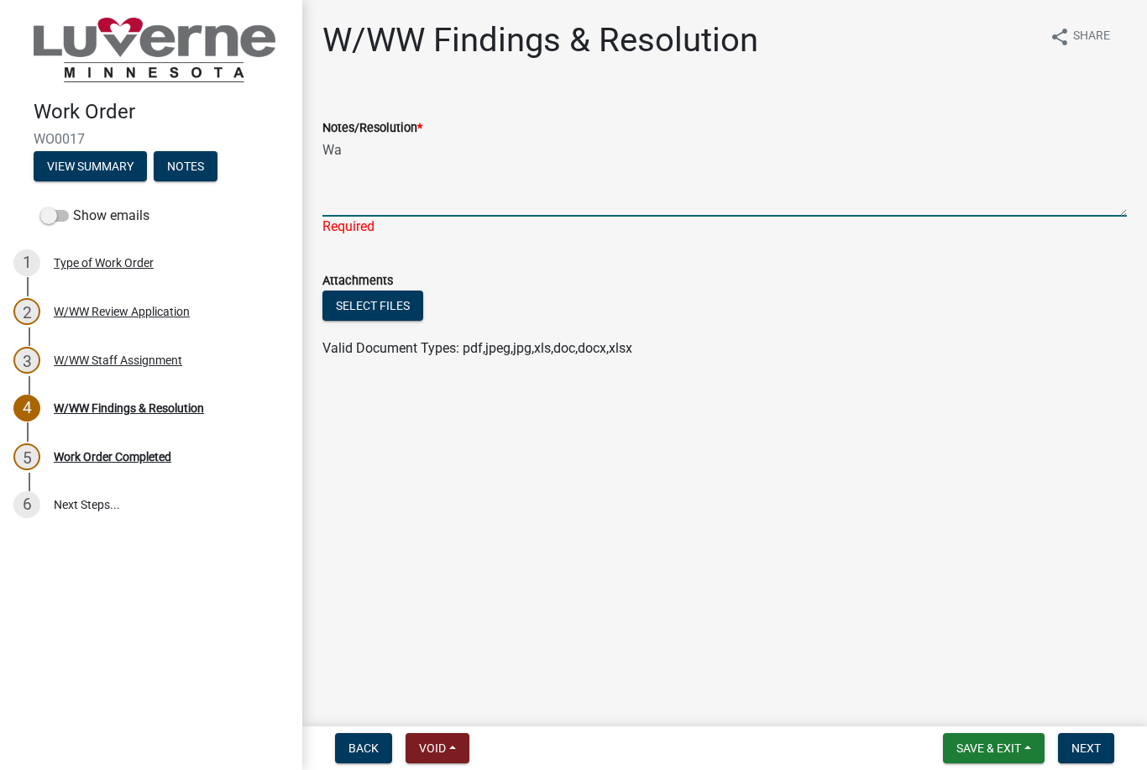
type textarea "W"
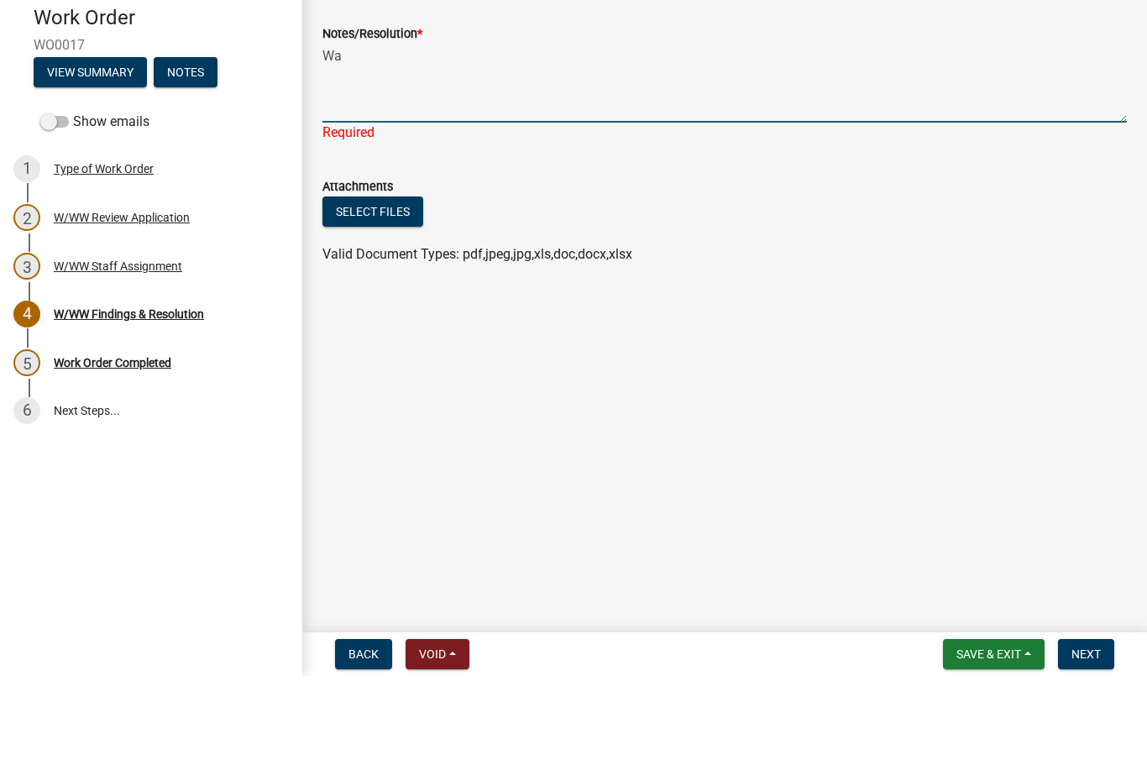
type textarea "W"
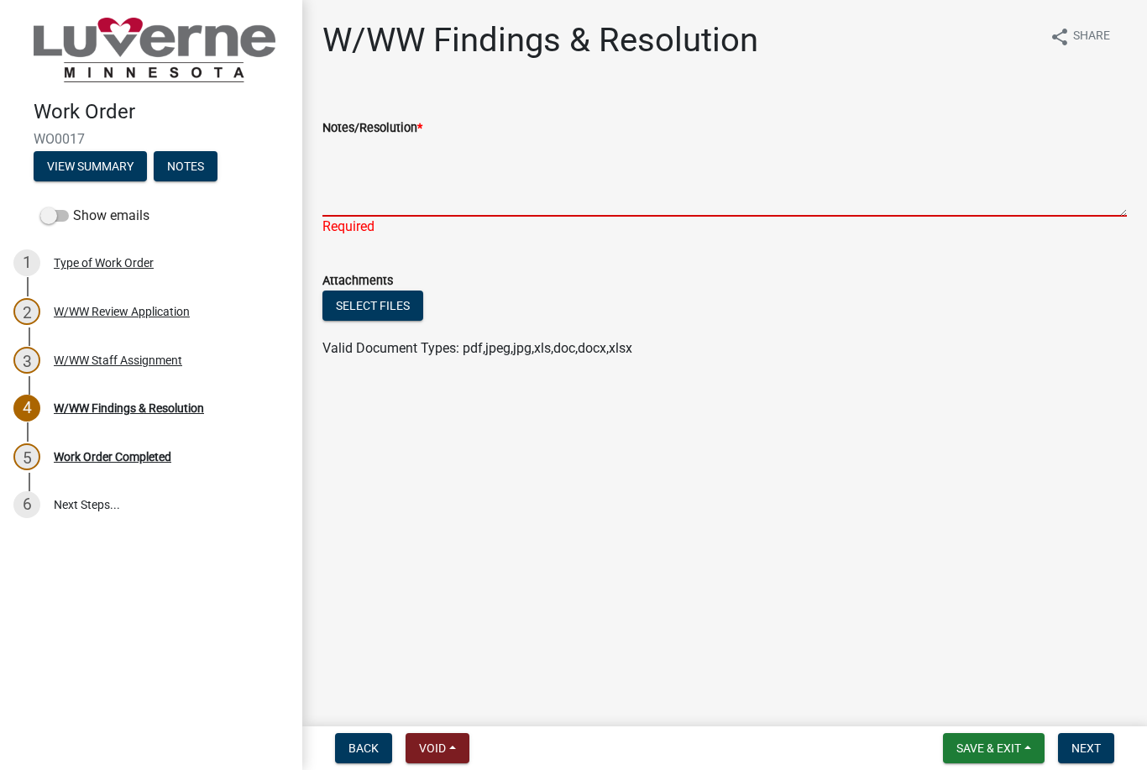
click at [108, 96] on div "Work Order WO0017 View Summary Notes" at bounding box center [150, 136] width 275 height 99
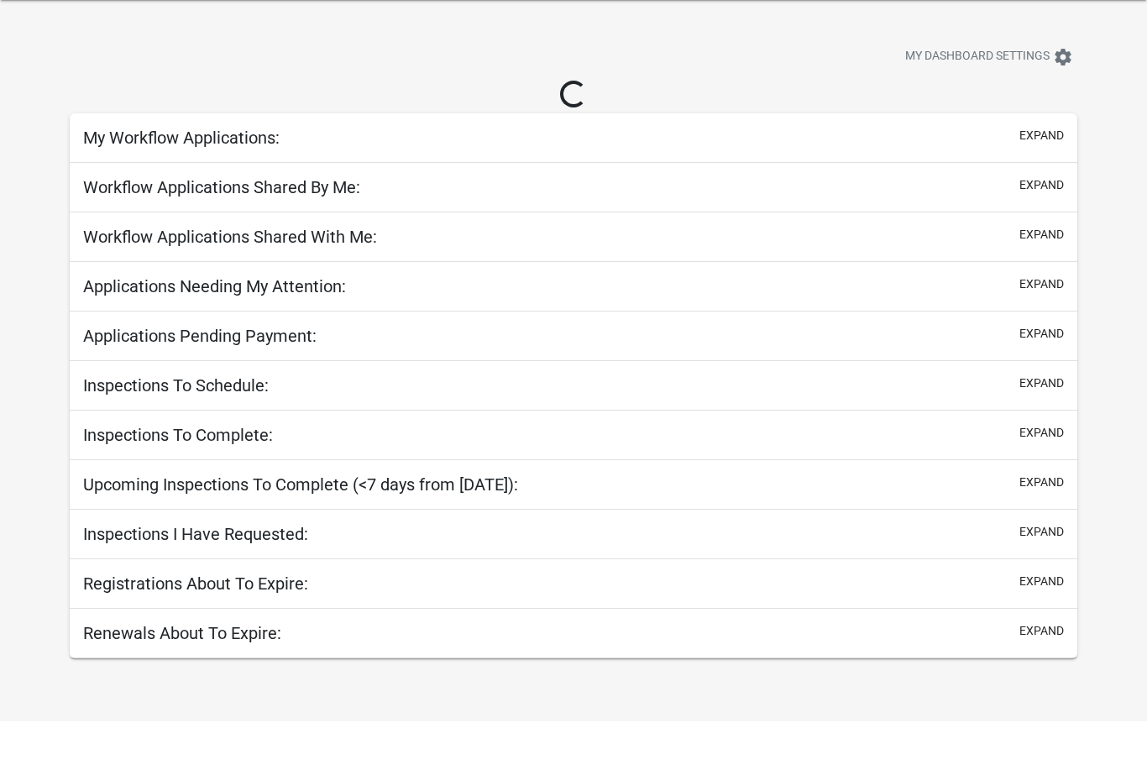
scroll to position [49, 0]
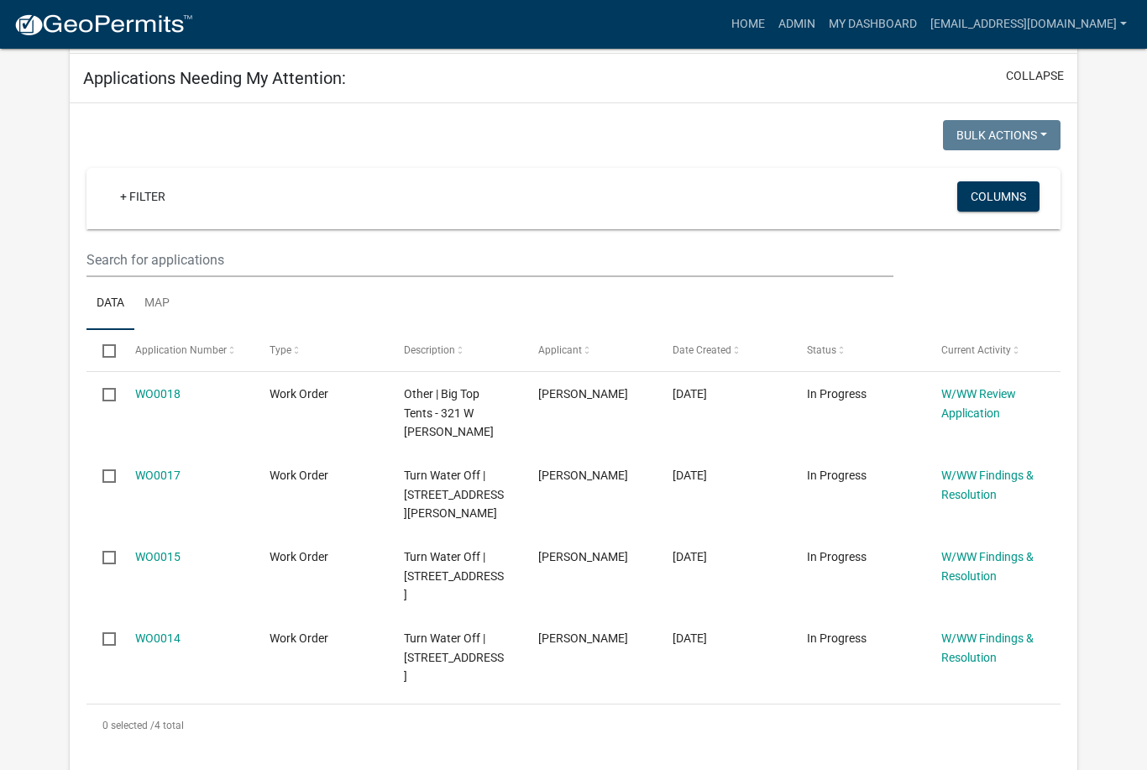
scroll to position [242, 0]
click at [113, 470] on input "checkbox" at bounding box center [107, 475] width 11 height 11
click at [393, 491] on datatable-body-cell "Turn Water Off | [STREET_ADDRESS][PERSON_NAME]" at bounding box center [455, 494] width 134 height 81
click at [1026, 454] on datatable-body-cell "W/WW Findings & Resolution" at bounding box center [993, 494] width 134 height 81
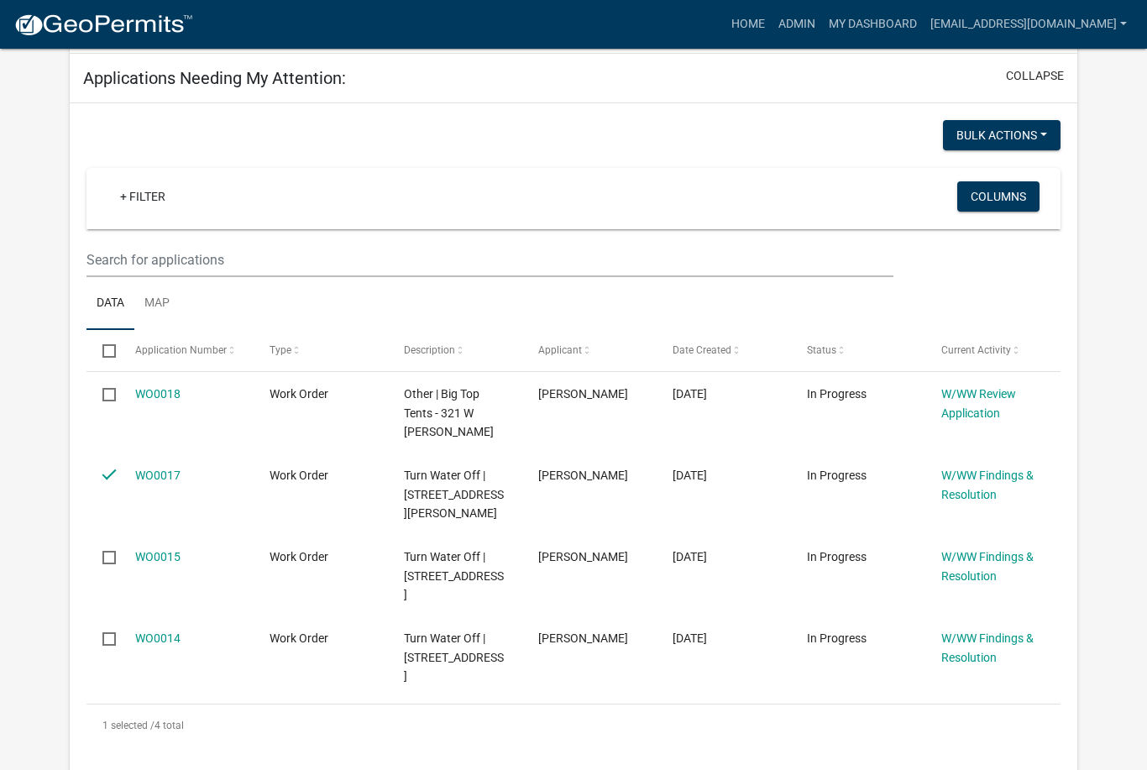
click at [1032, 135] on button "Bulk Actions" at bounding box center [1002, 135] width 118 height 30
click at [1036, 129] on button "Bulk Actions" at bounding box center [1002, 135] width 118 height 30
click at [113, 478] on input "checkbox" at bounding box center [107, 475] width 11 height 11
click at [112, 478] on input "checkbox" at bounding box center [107, 475] width 11 height 11
click at [112, 479] on input "checkbox" at bounding box center [107, 475] width 11 height 11
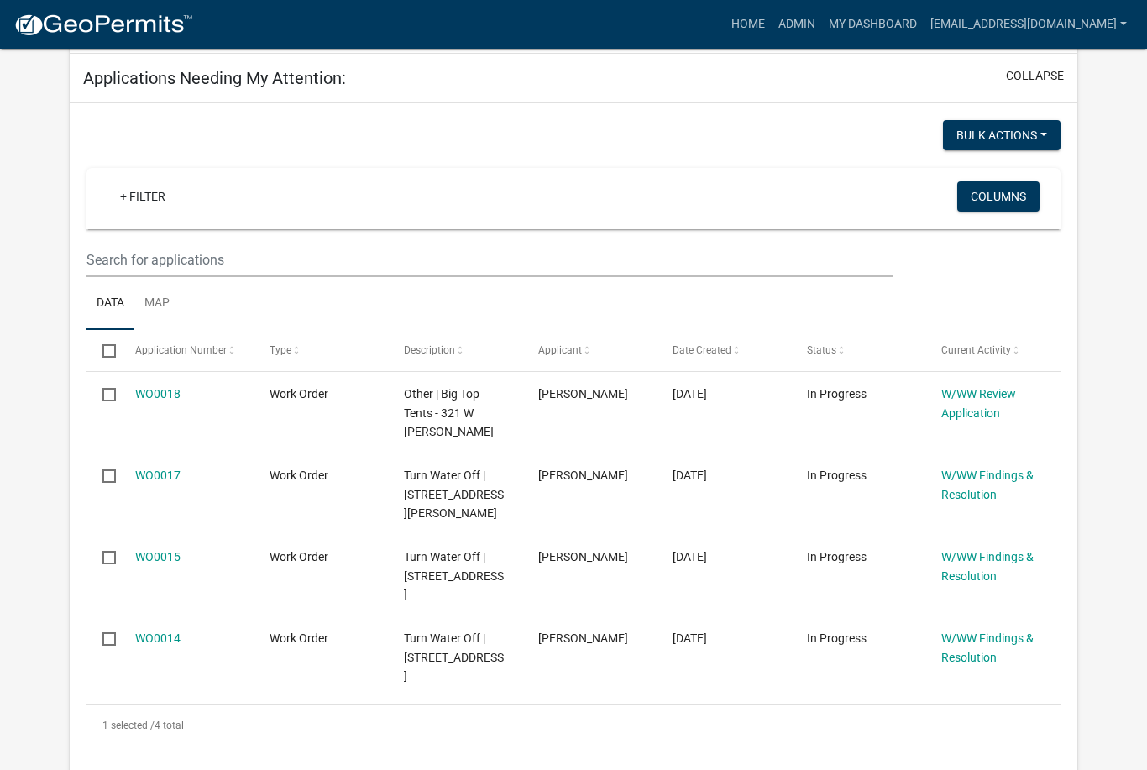
checkbox input "false"
click at [543, 478] on span "[PERSON_NAME]" at bounding box center [583, 475] width 90 height 13
click at [994, 485] on link "W/WW Findings & Resolution" at bounding box center [988, 485] width 92 height 33
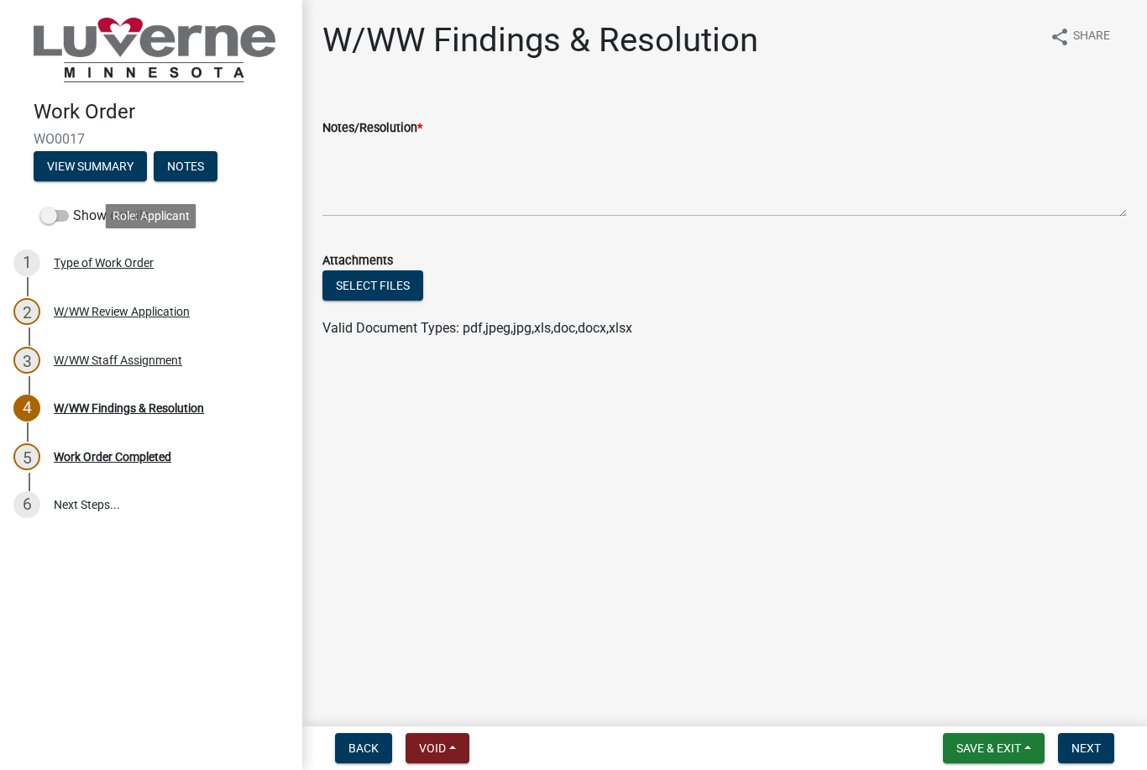
click at [74, 258] on div "Type of Work Order" at bounding box center [104, 263] width 100 height 12
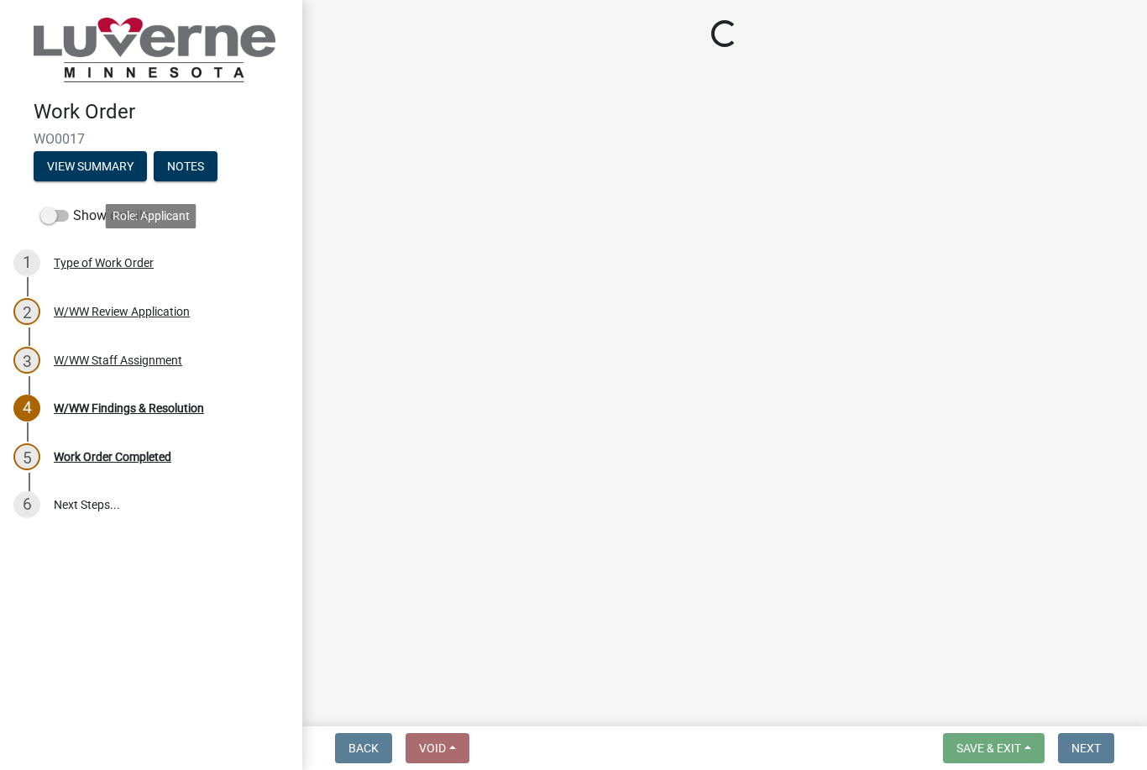
select select "3487136e-31a7-4f90-a544-0edd729f5503"
select select "edb76538-d0c3-4d52-9329-26c06442e383"
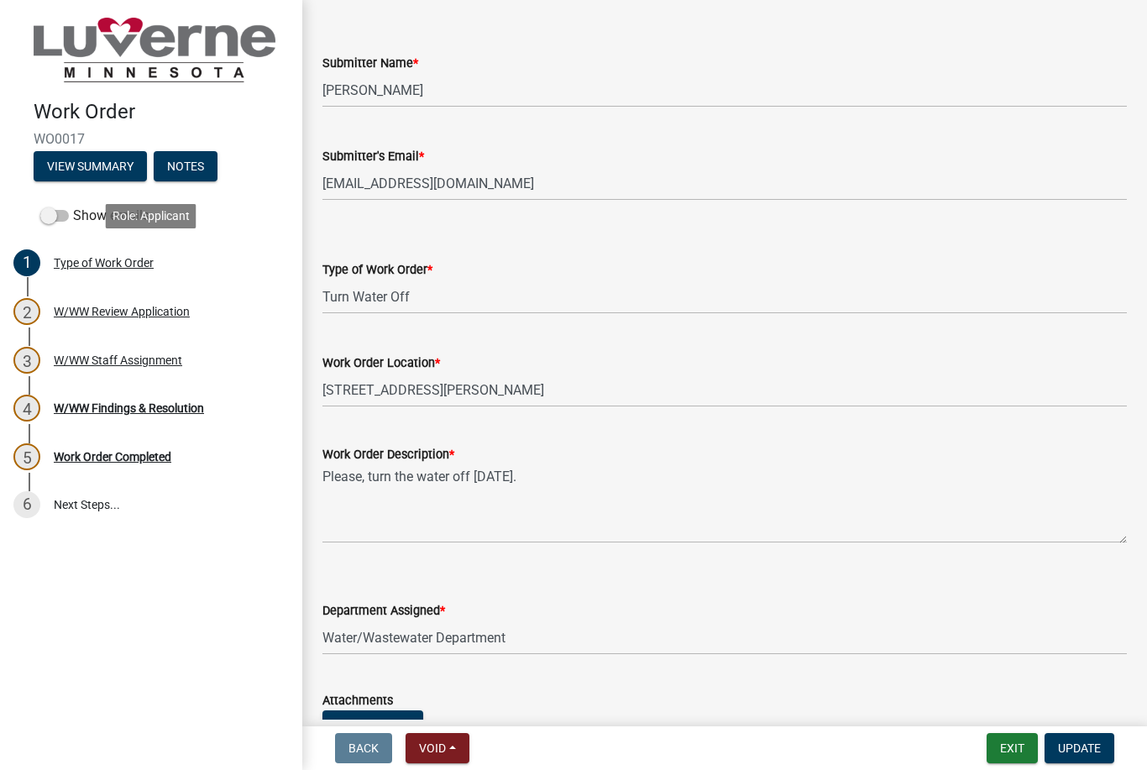
scroll to position [79, 0]
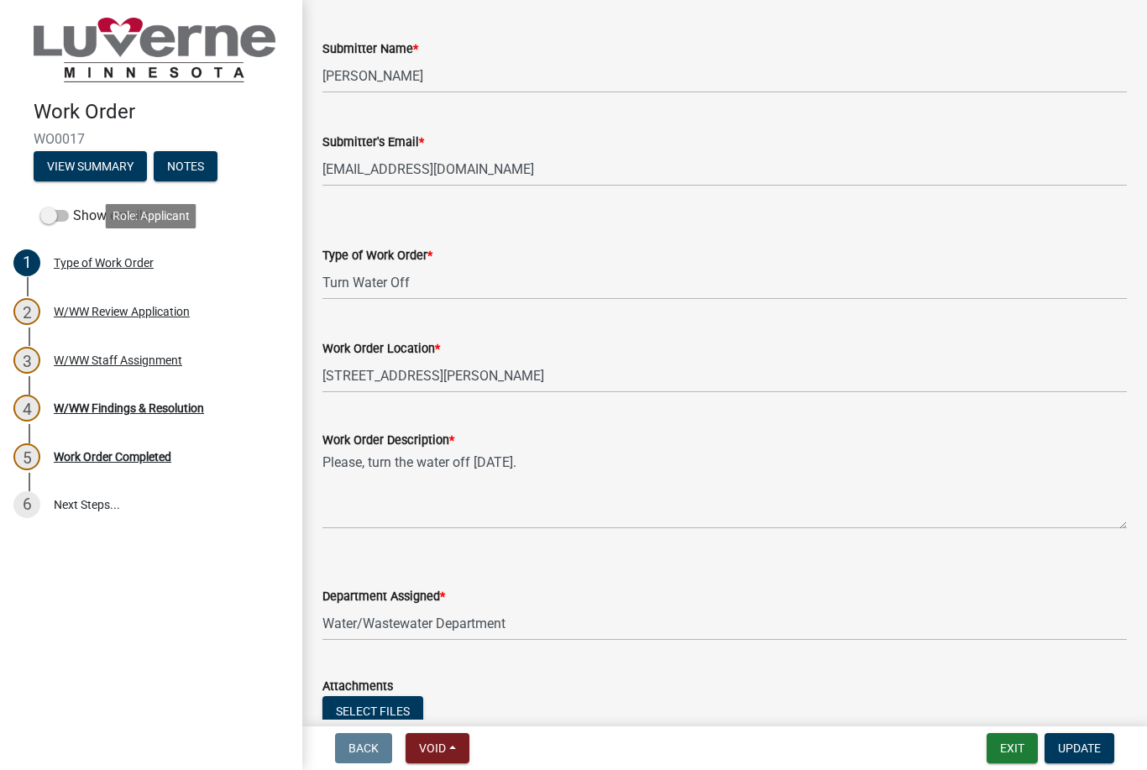
click at [96, 414] on div "W/WW Findings & Resolution" at bounding box center [129, 408] width 150 height 12
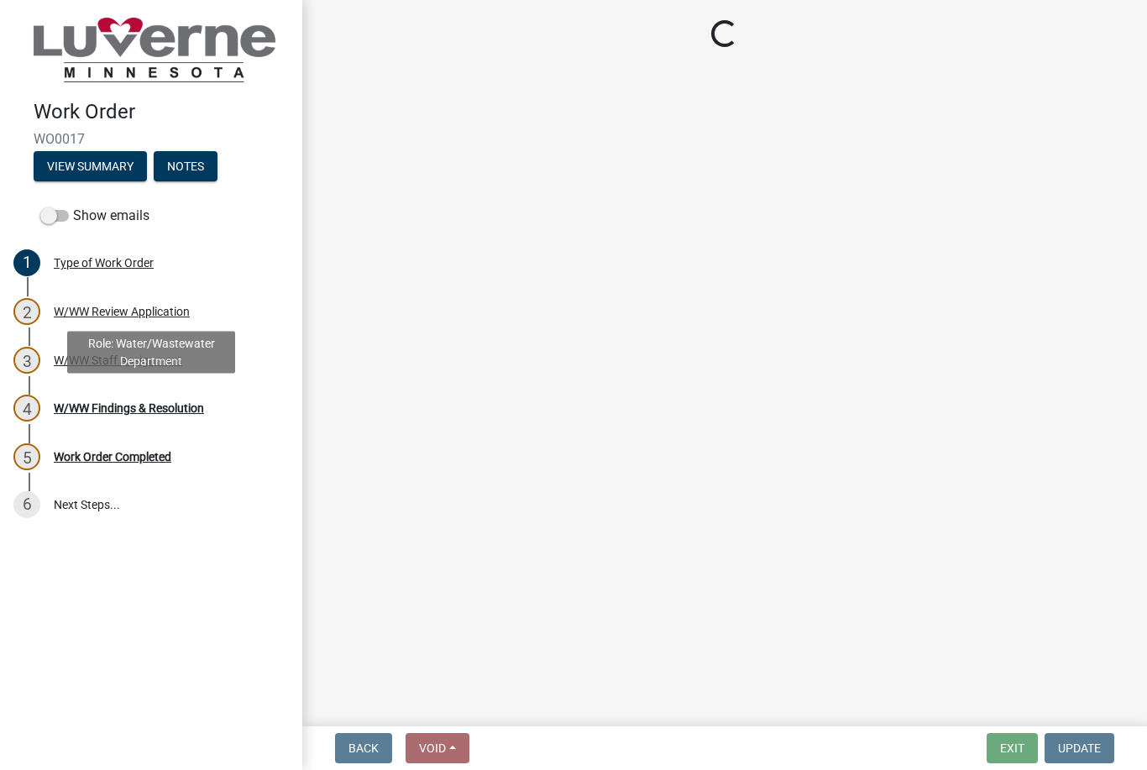
scroll to position [0, 0]
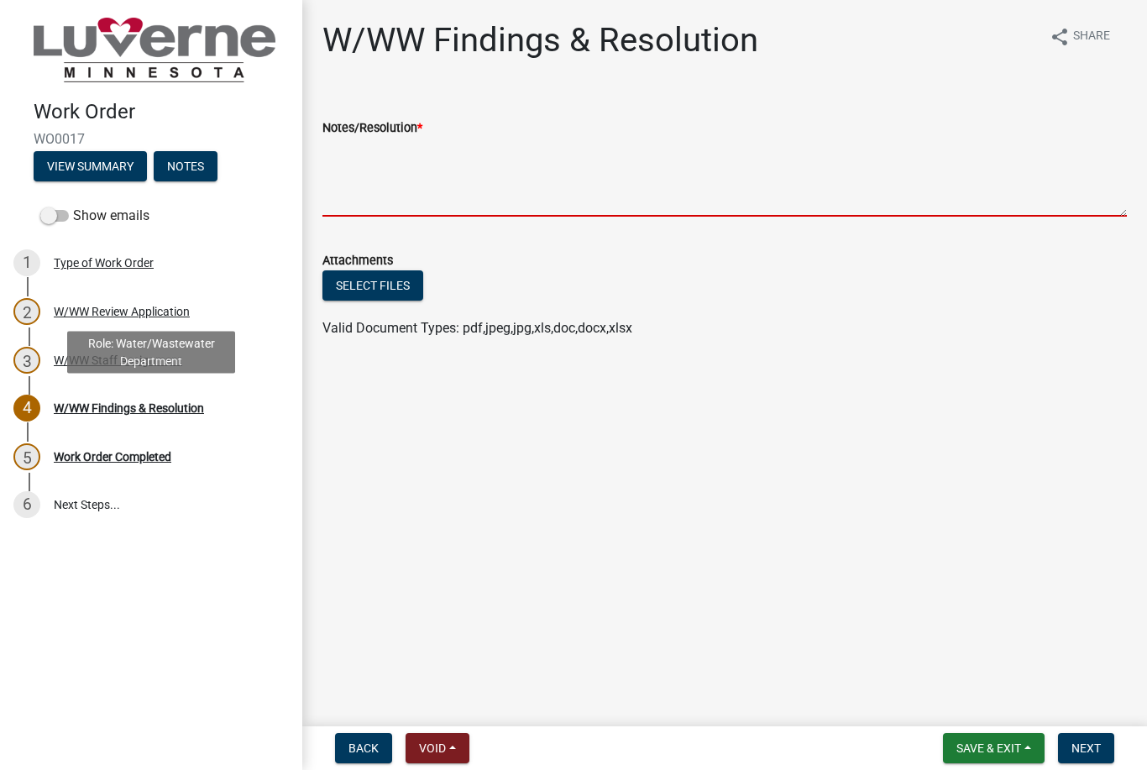
click at [937, 173] on textarea "Notes/Resolution *" at bounding box center [725, 177] width 805 height 79
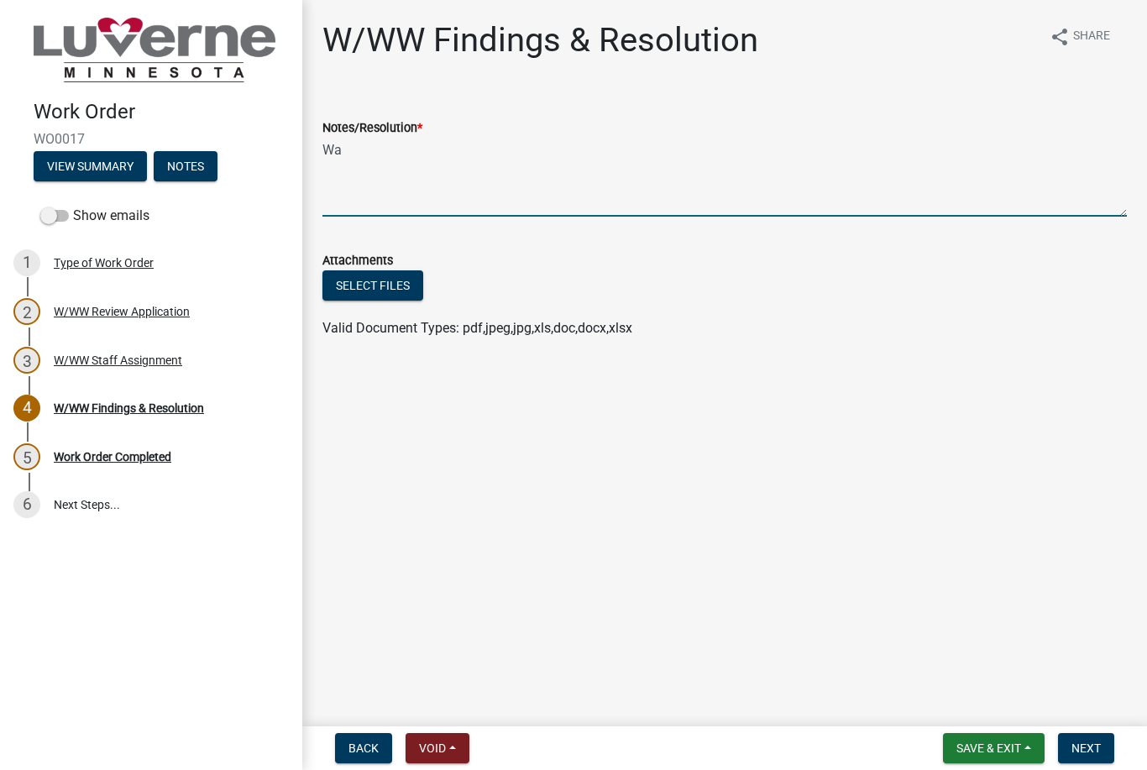
type textarea "W"
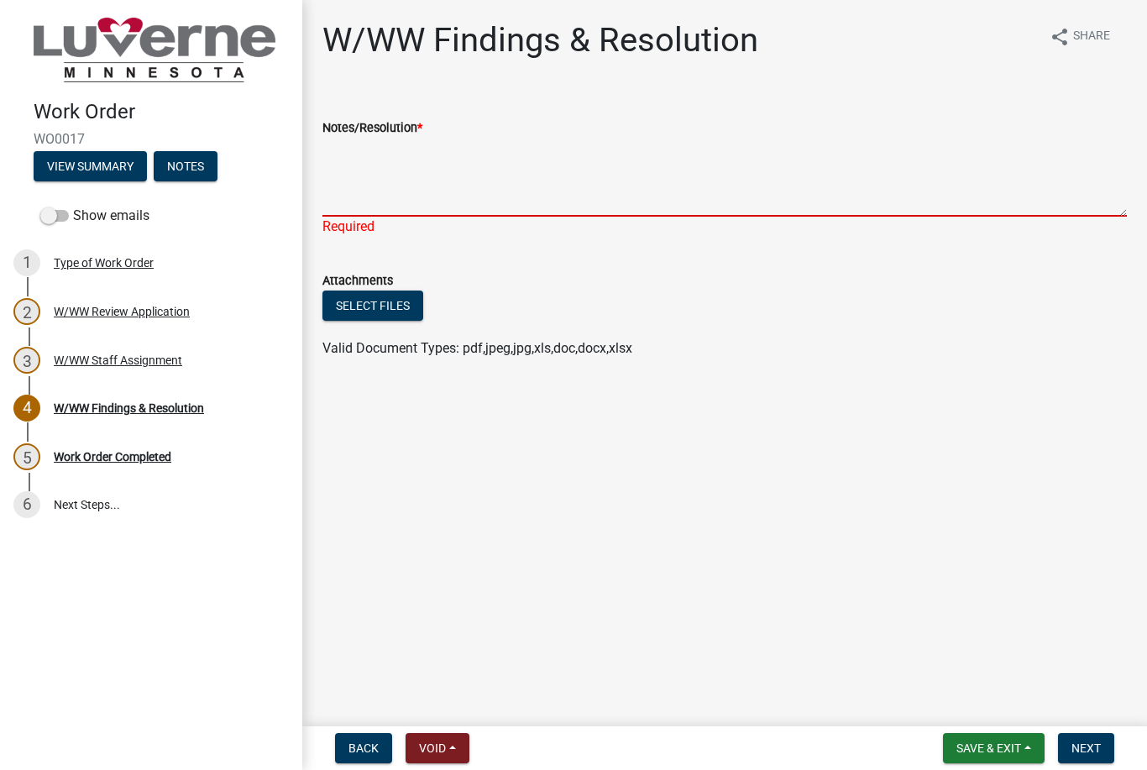
click at [538, 171] on textarea "Notes/Resolution *" at bounding box center [725, 177] width 805 height 79
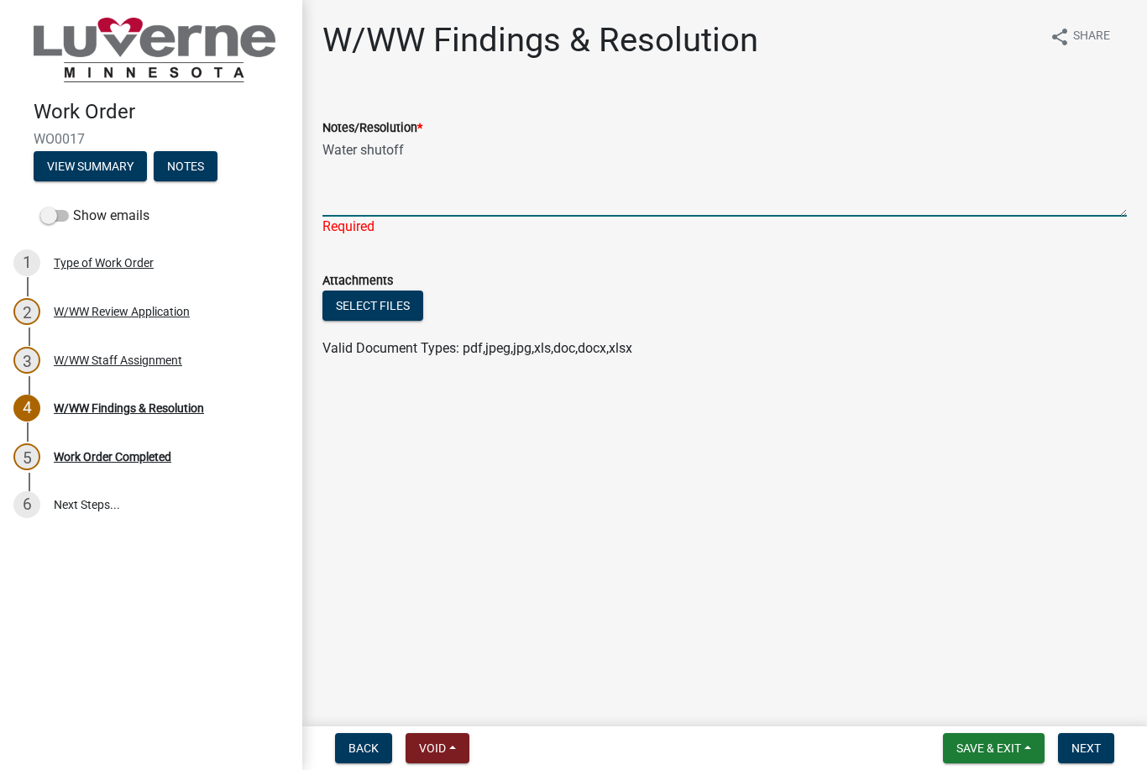
click at [359, 134] on label "Notes/Resolution *" at bounding box center [373, 129] width 100 height 12
click at [359, 138] on textarea "Water shutoff" at bounding box center [725, 177] width 805 height 79
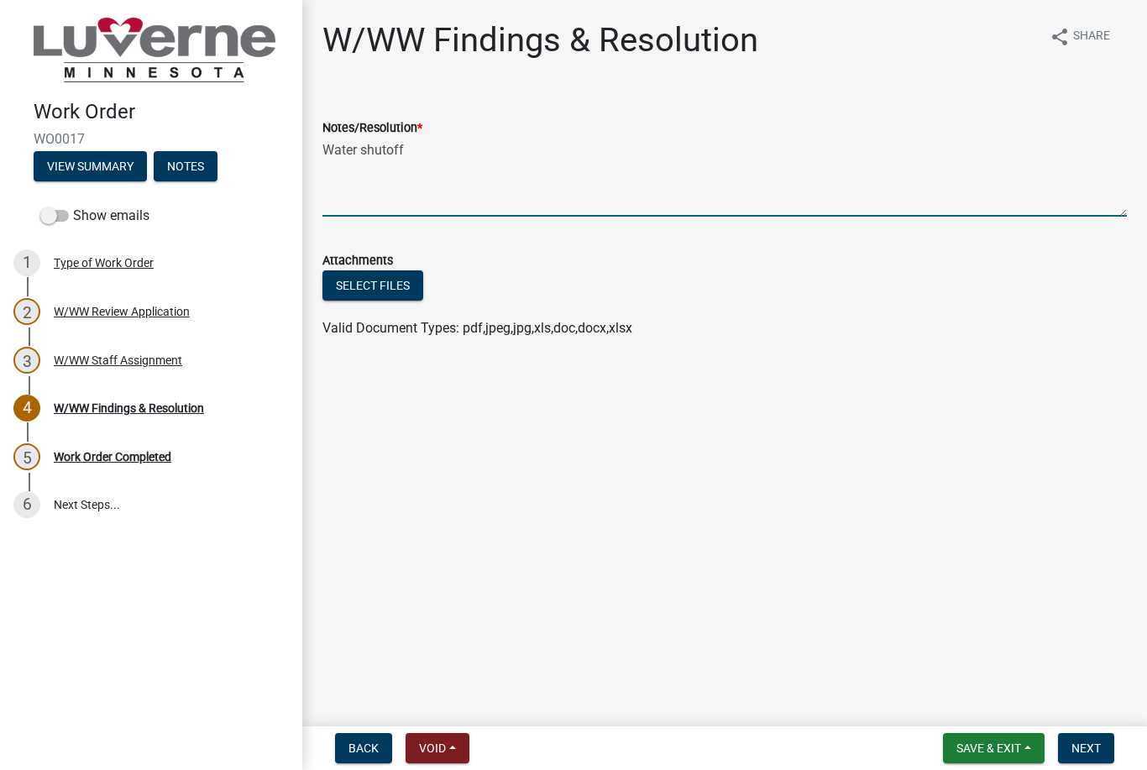
click at [356, 145] on textarea "Water shutoff" at bounding box center [725, 177] width 805 height 79
type textarea "Water is shutoff"
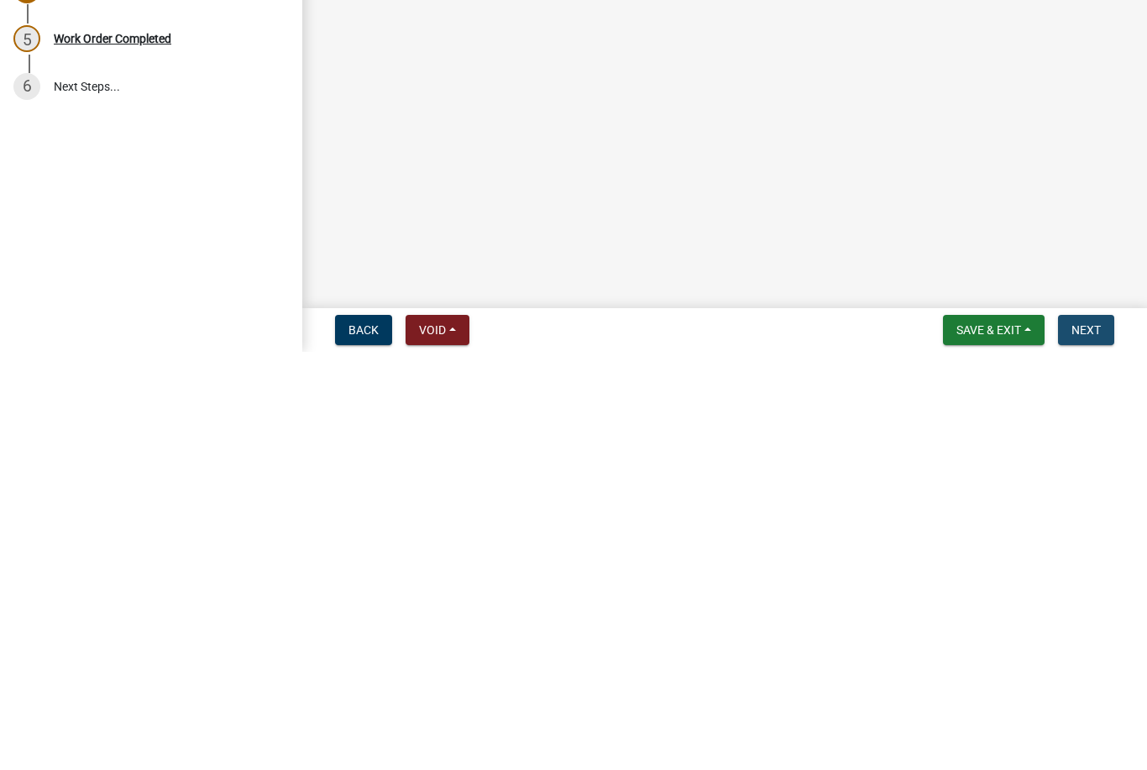
click at [1094, 742] on span "Next" at bounding box center [1086, 748] width 29 height 13
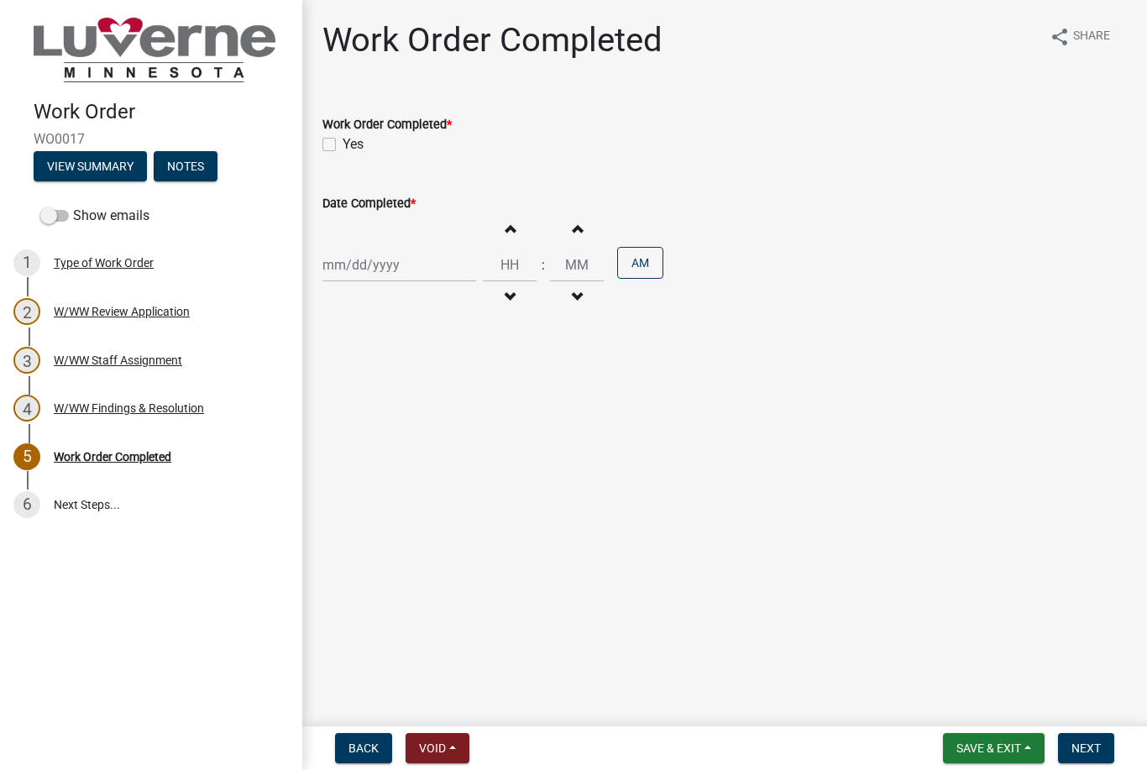
click at [343, 138] on label "Yes" at bounding box center [353, 144] width 21 height 20
click at [343, 138] on input "Yes" at bounding box center [348, 139] width 11 height 11
checkbox input "true"
click at [395, 265] on div at bounding box center [400, 265] width 154 height 34
select select "10"
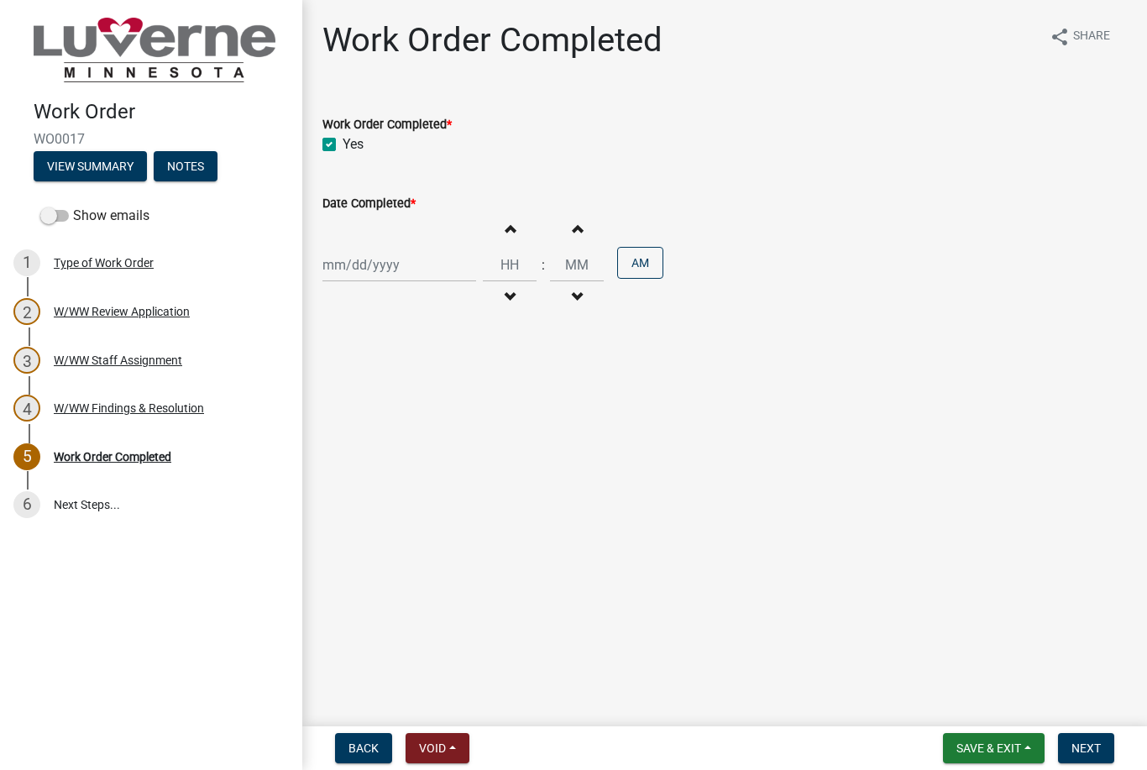
select select "2025"
click at [401, 411] on div "15" at bounding box center [393, 408] width 27 height 27
type input "[DATE]"
click at [500, 267] on input "Hours" at bounding box center [510, 265] width 54 height 34
click at [558, 260] on input "Minutes" at bounding box center [577, 265] width 54 height 34
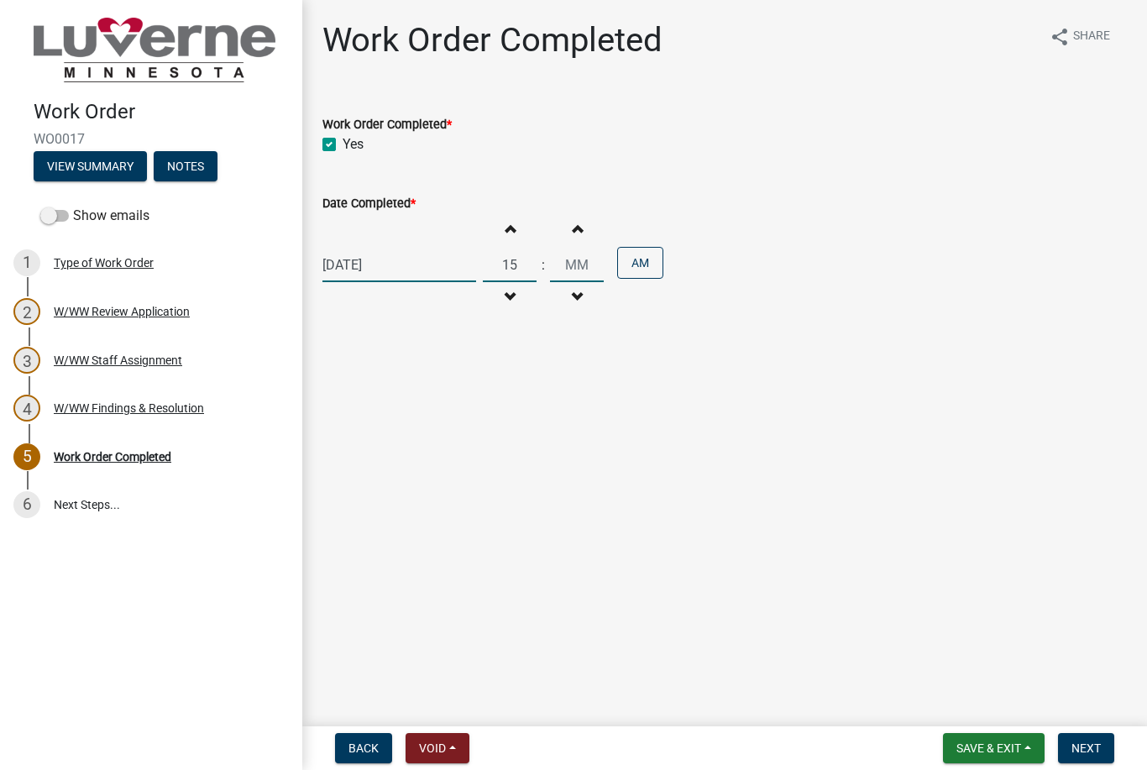
type input "03"
type input "00"
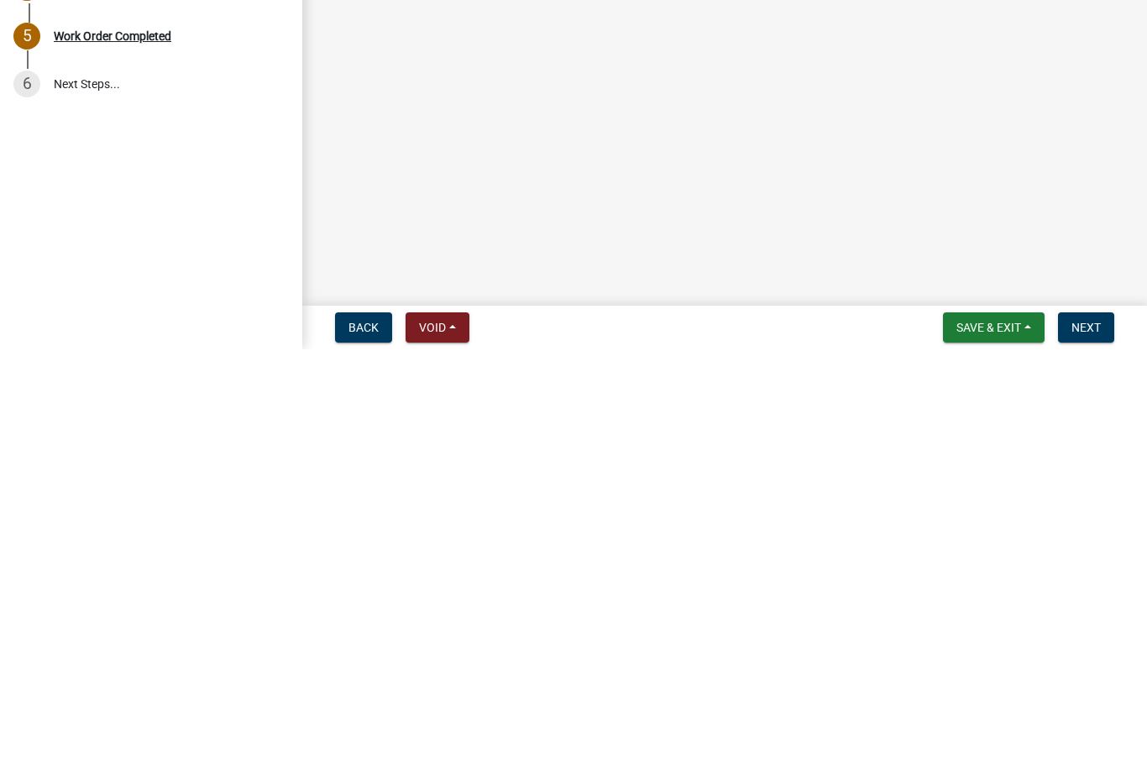
click at [1090, 742] on span "Next" at bounding box center [1086, 748] width 29 height 13
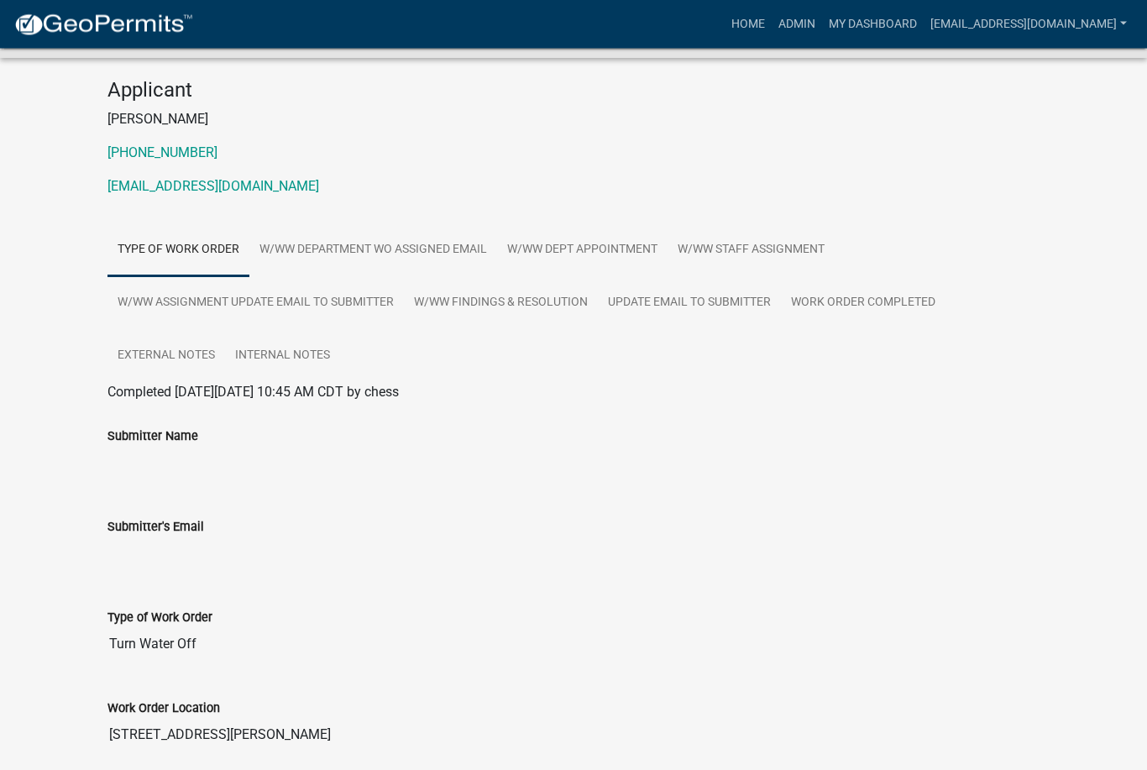
click at [539, 478] on input "Submitter Name" at bounding box center [574, 464] width 932 height 34
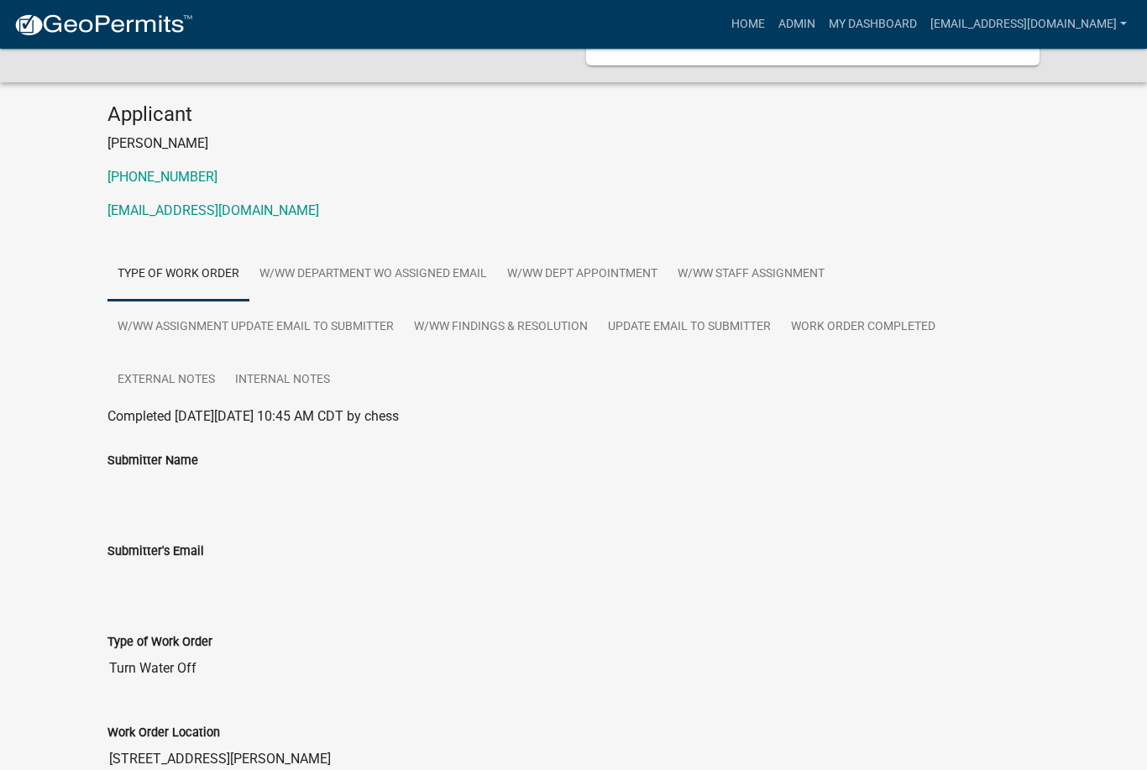
scroll to position [118, 0]
click at [885, 336] on link "Work Order Completed" at bounding box center [863, 328] width 165 height 54
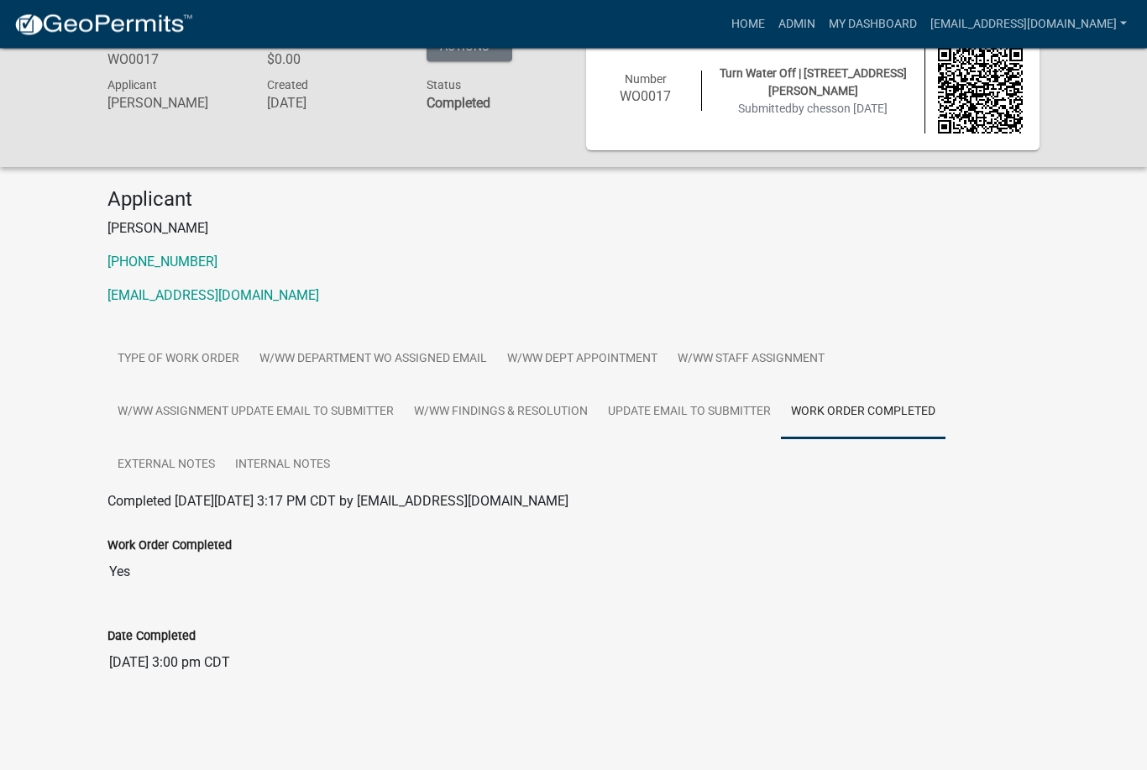
scroll to position [0, 0]
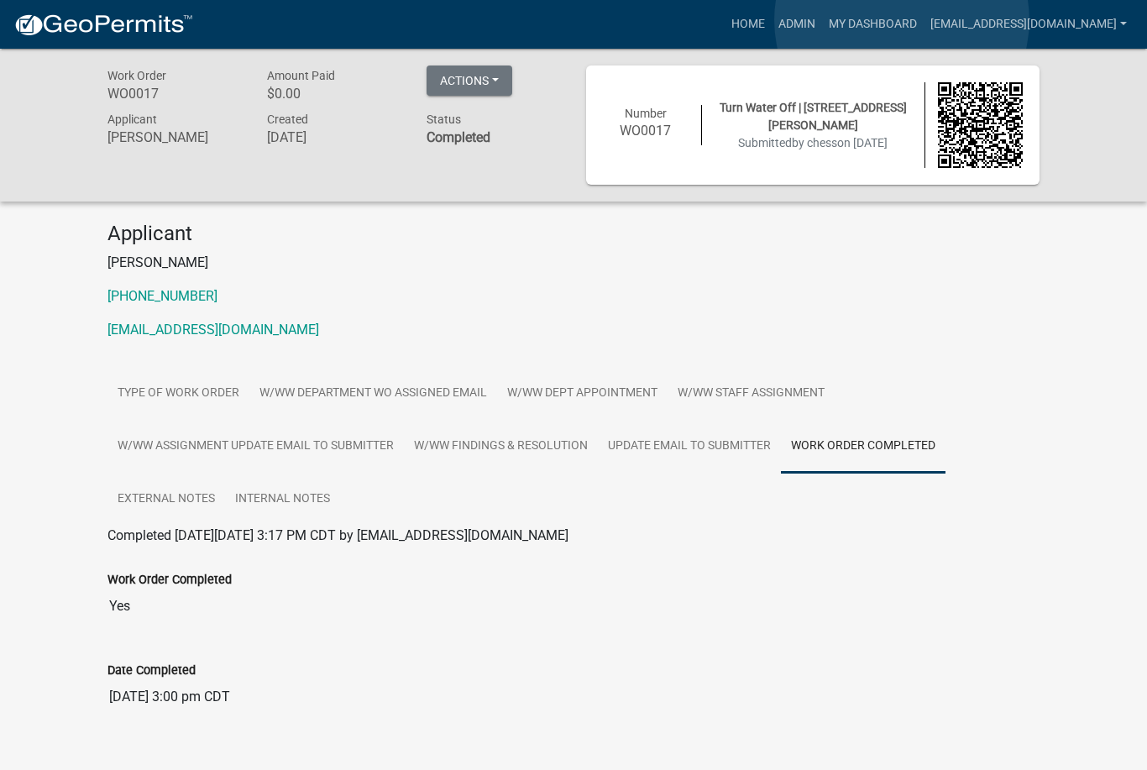
click at [902, 21] on link "My Dashboard" at bounding box center [873, 24] width 102 height 32
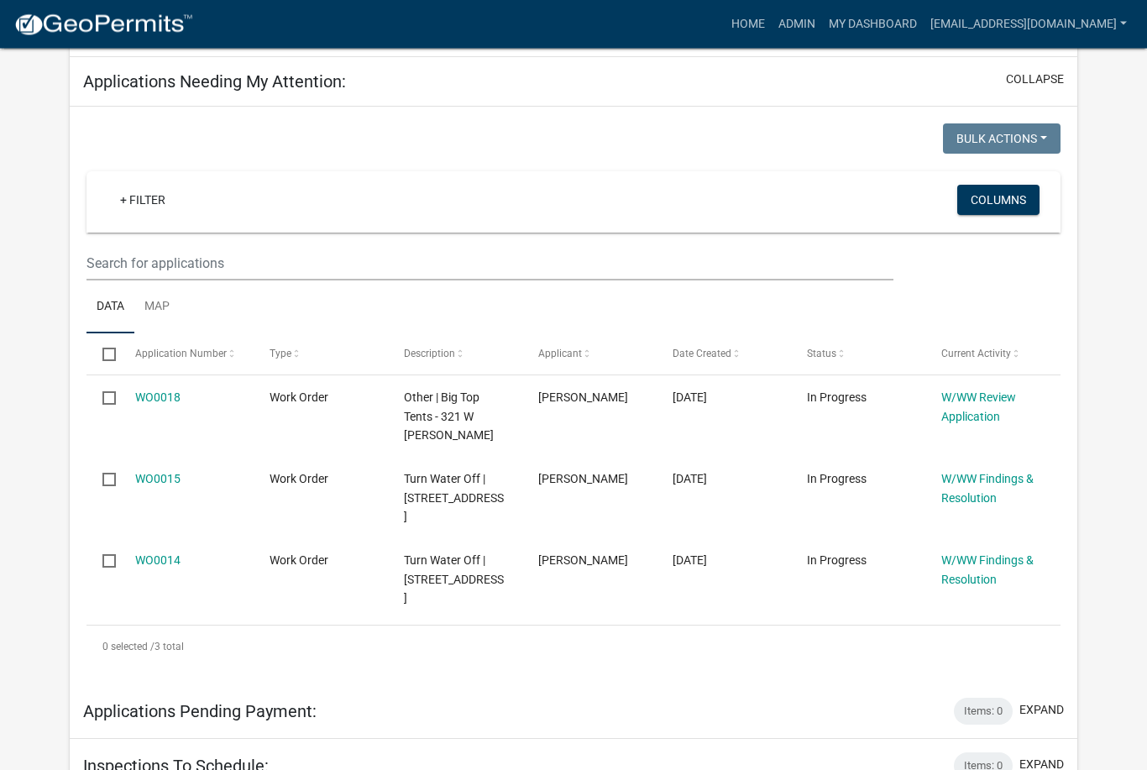
scroll to position [237, 0]
